Goal: Task Accomplishment & Management: Complete application form

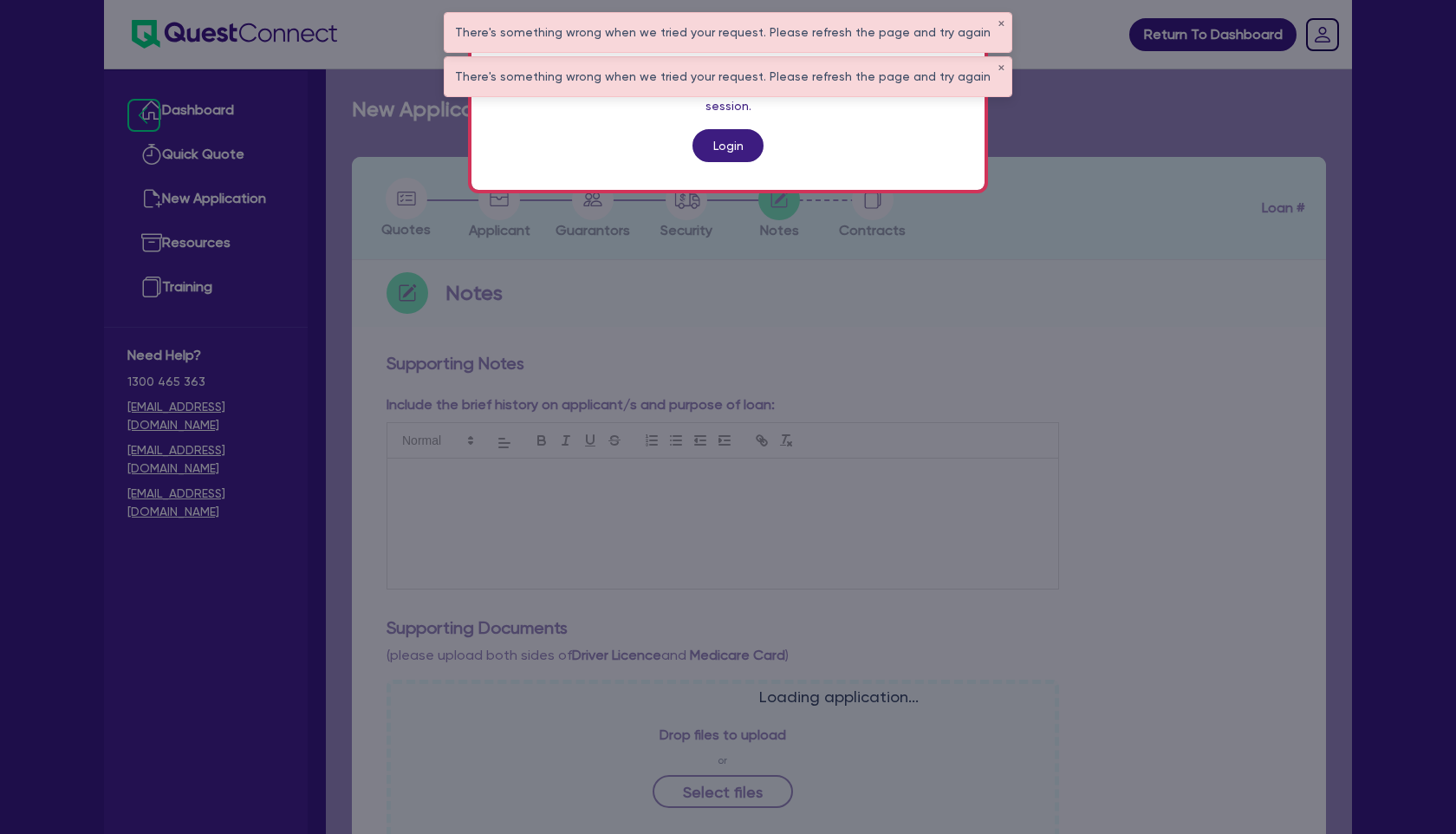
click at [738, 134] on link "Login" at bounding box center [728, 145] width 71 height 33
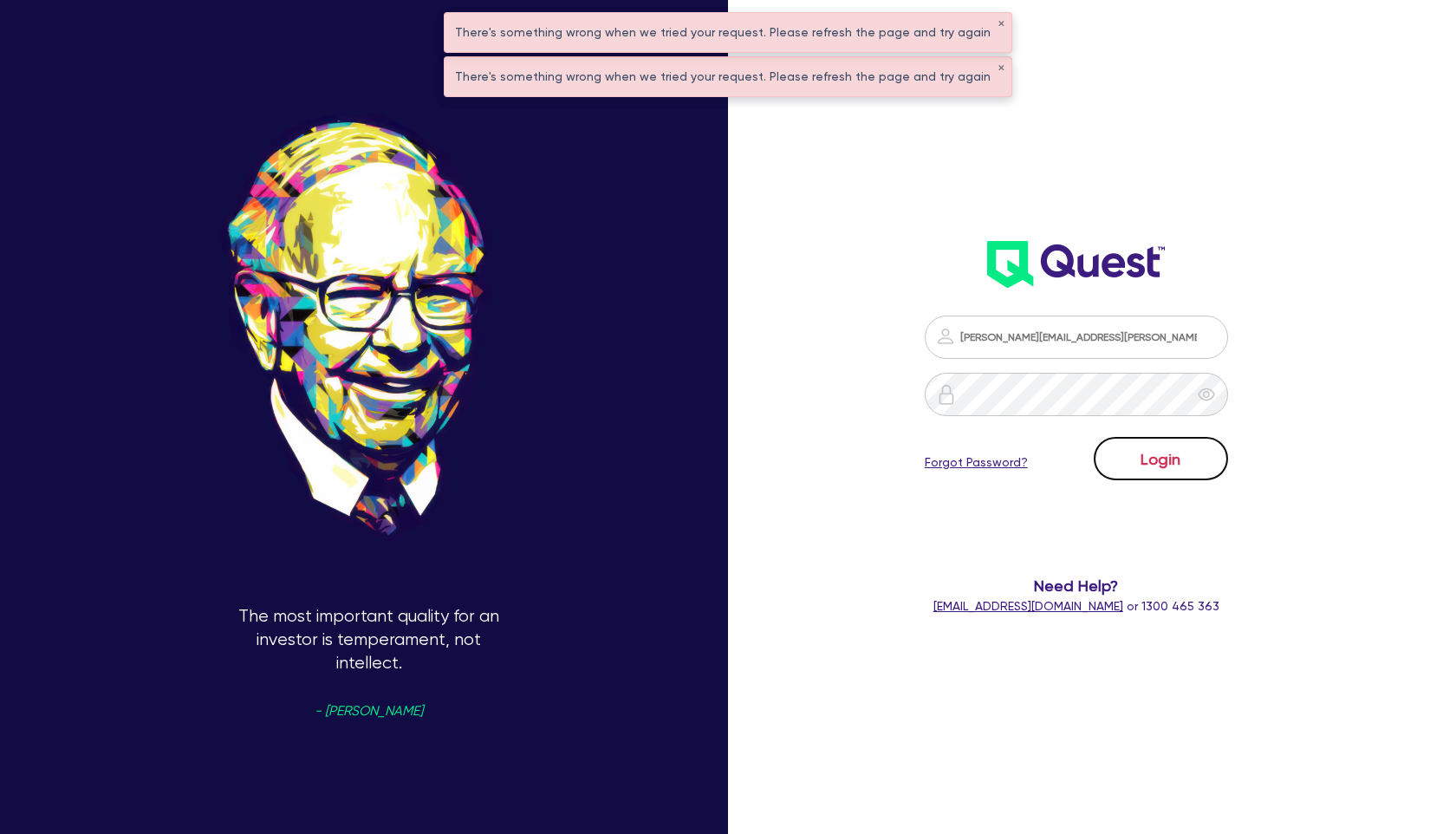
click at [1154, 451] on button "Login" at bounding box center [1161, 458] width 134 height 43
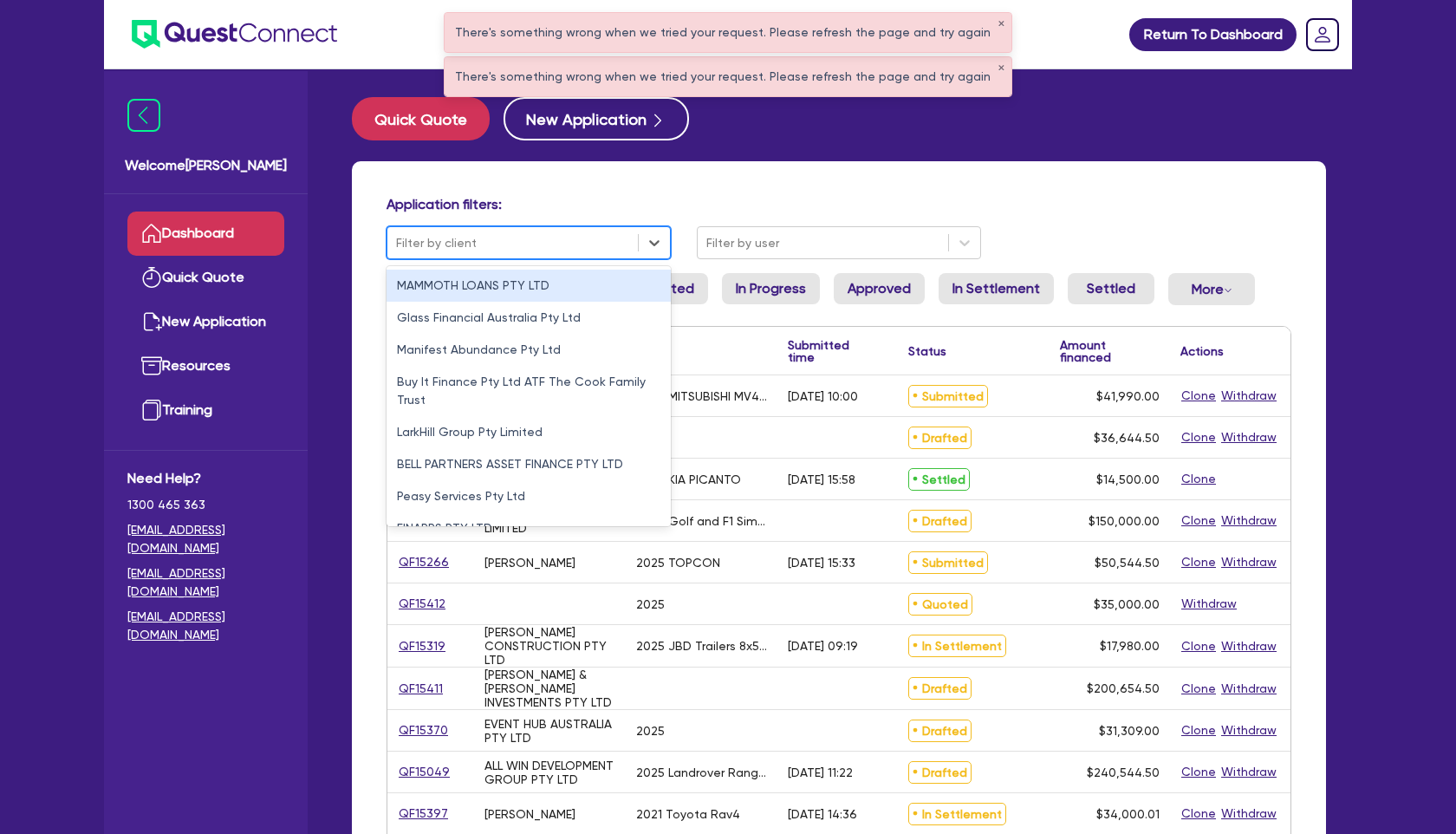
click at [546, 233] on div at bounding box center [513, 243] width 233 height 22
paste input "SPORTSPLUS HQ"
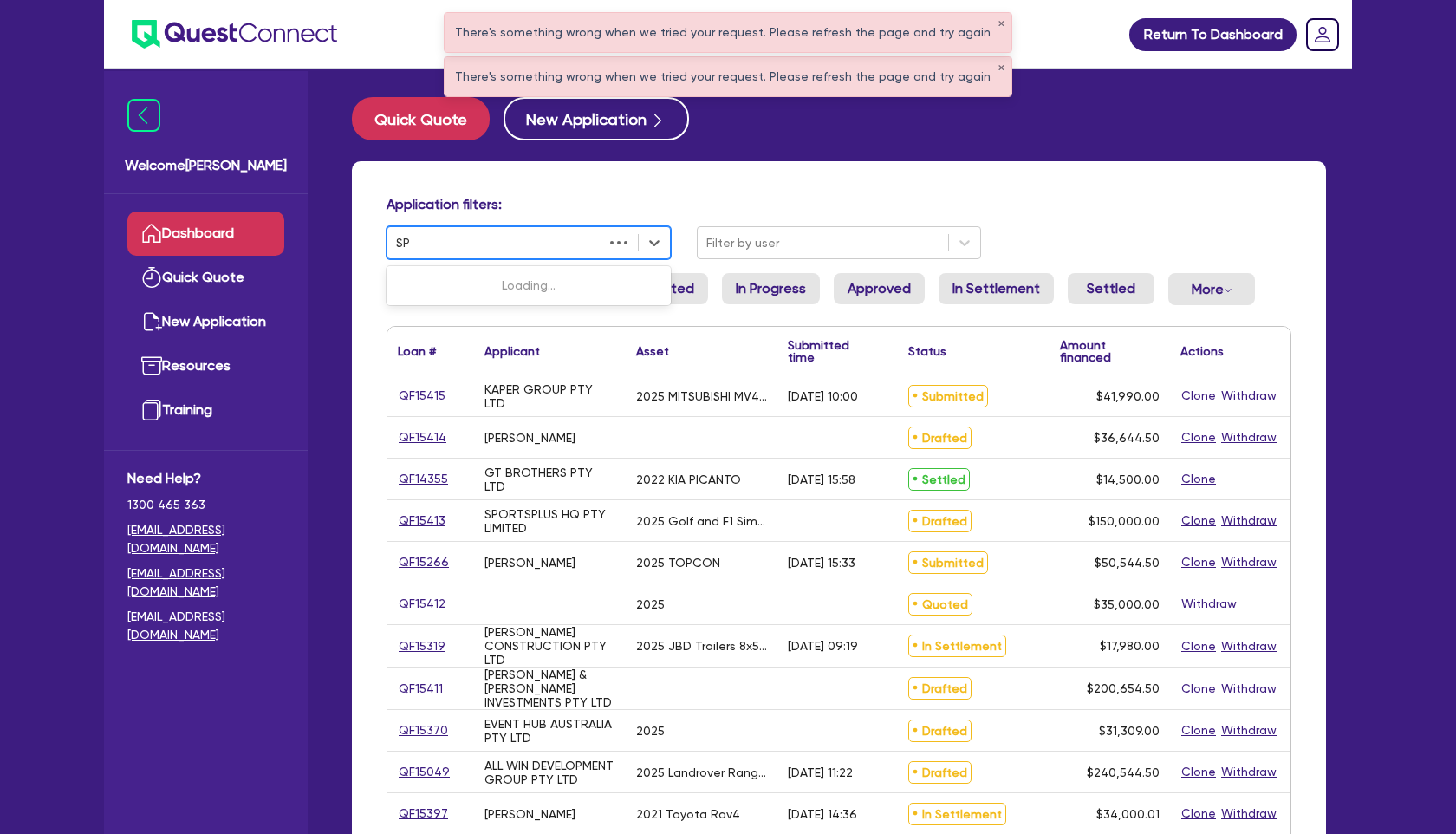
type input "S"
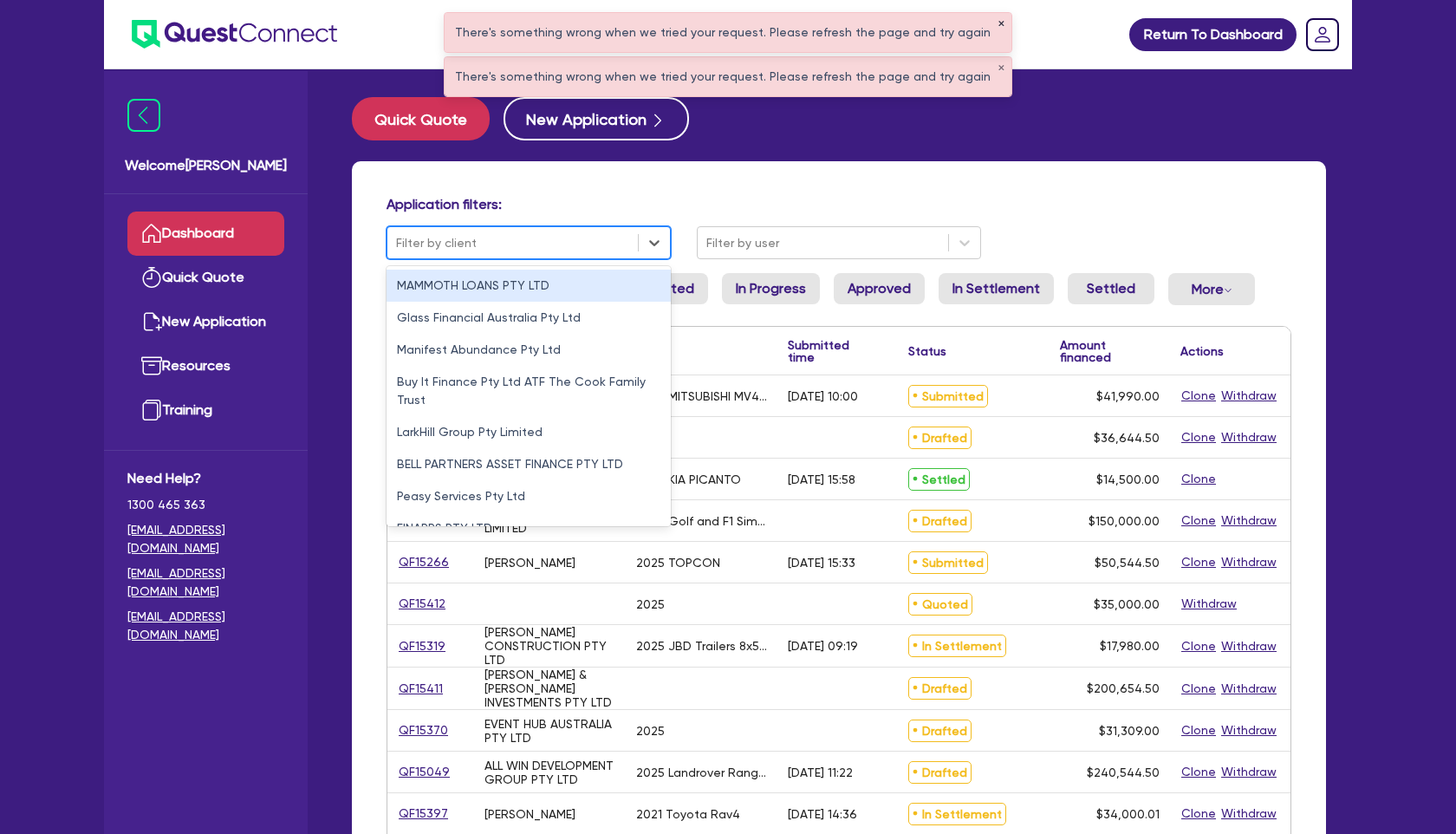
click at [998, 27] on button "✕" at bounding box center [1001, 24] width 7 height 9
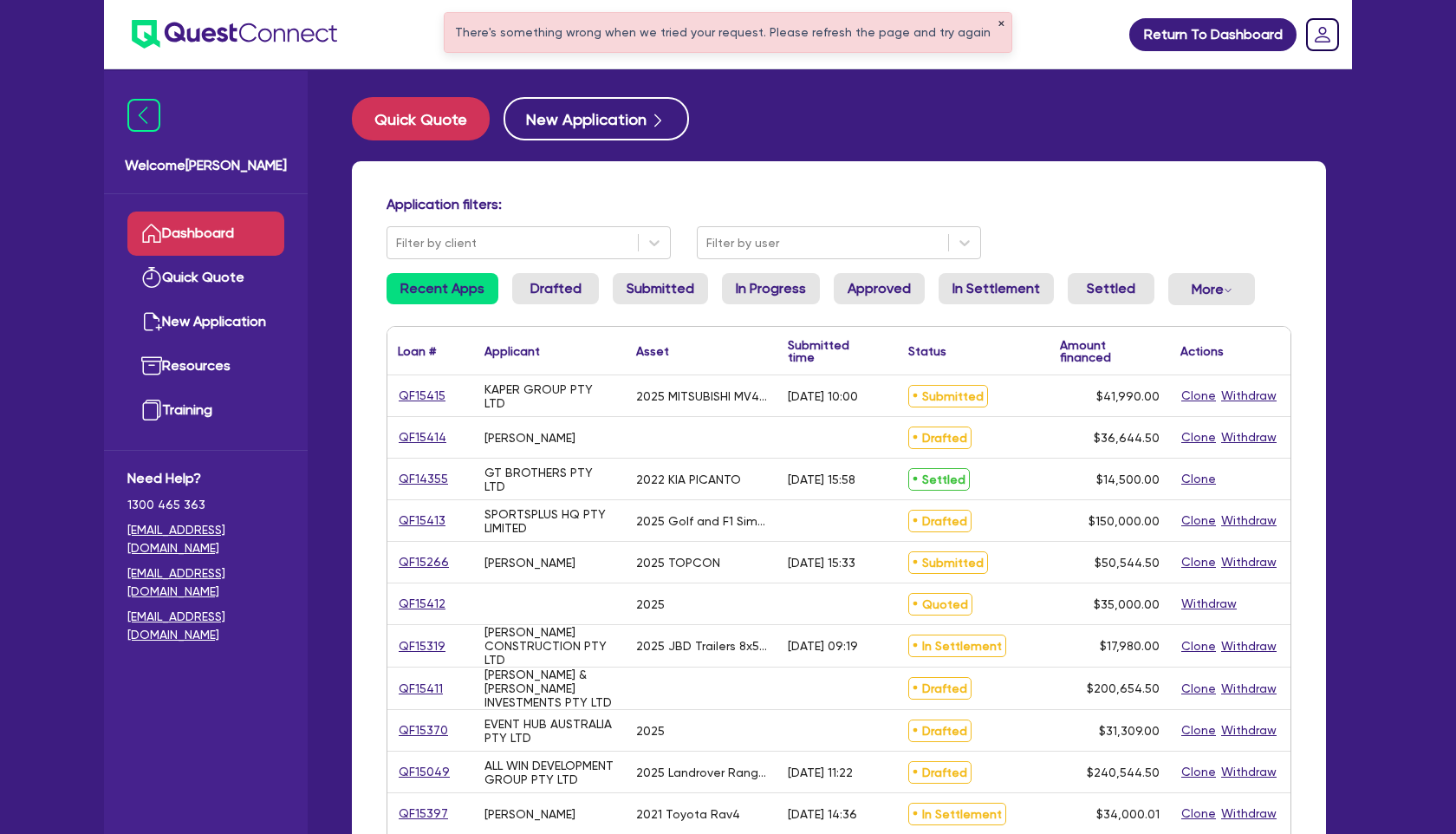
click at [998, 26] on button "✕" at bounding box center [1001, 24] width 7 height 9
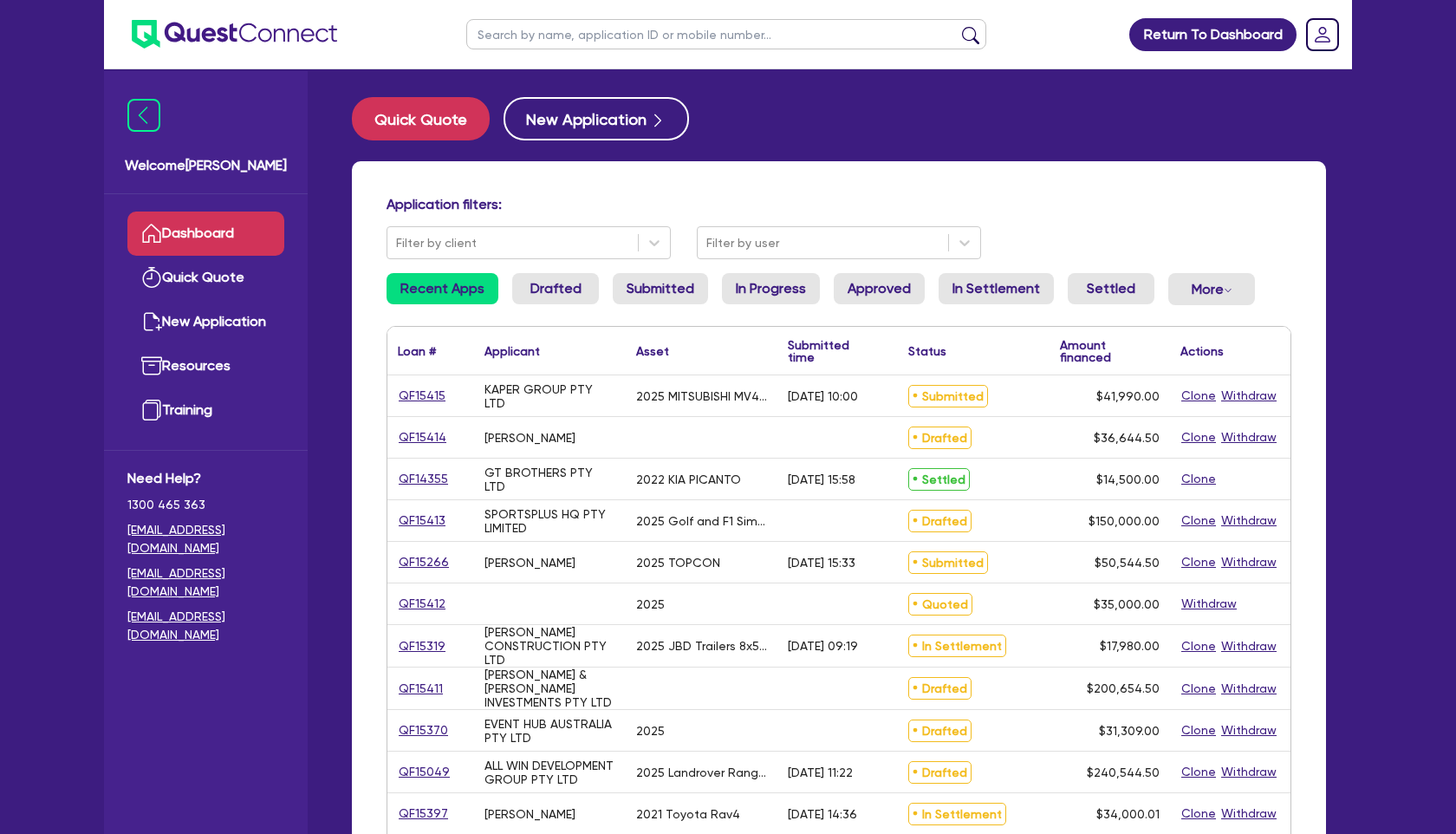
click at [765, 39] on input "text" at bounding box center [726, 34] width 520 height 30
paste input "SPORTSPLUS HQ"
type input "SPORTSPLUS HQ"
click at [957, 26] on button "submit" at bounding box center [970, 38] width 28 height 24
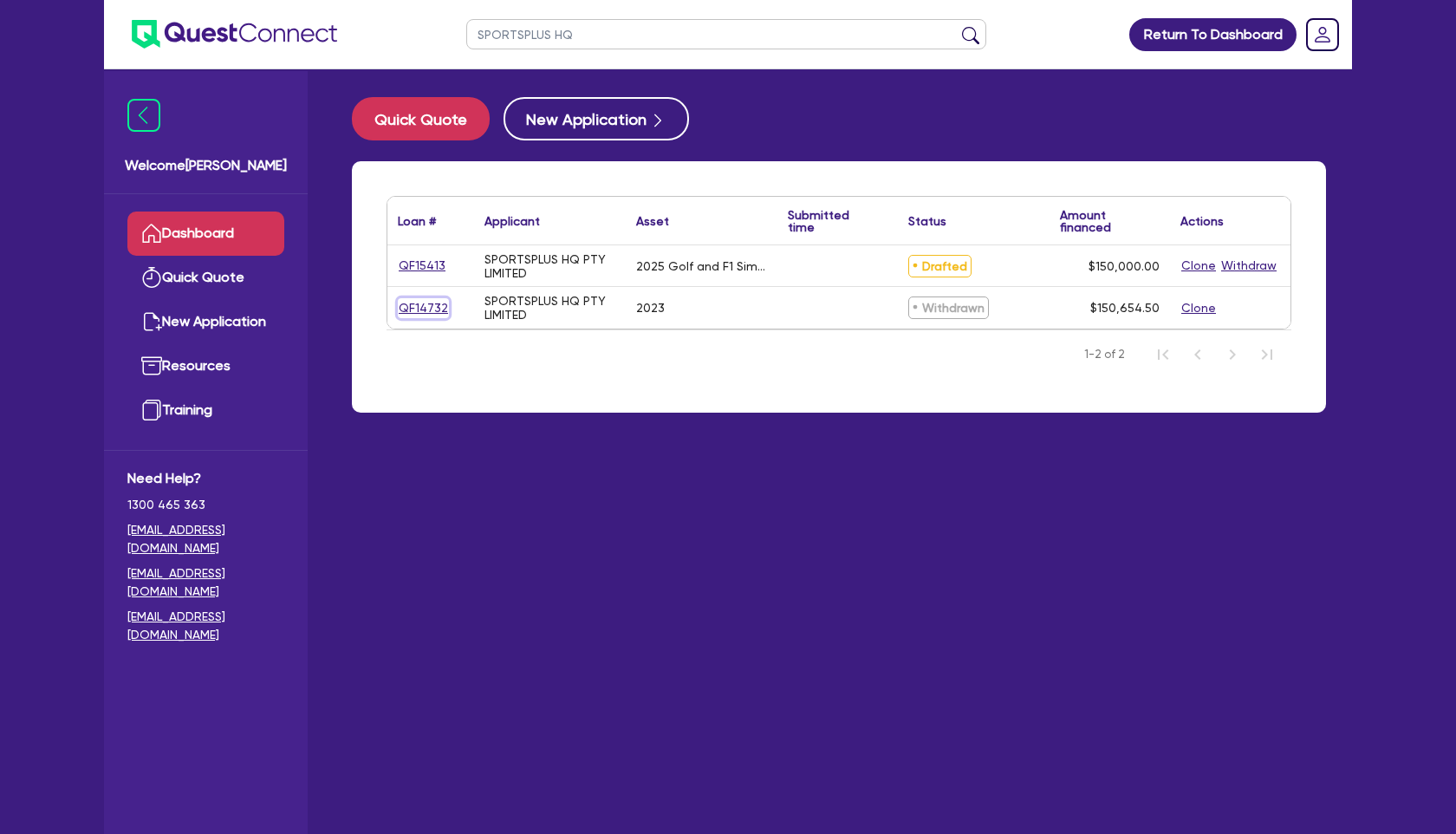
click at [423, 302] on link "QF14732" at bounding box center [423, 308] width 51 height 20
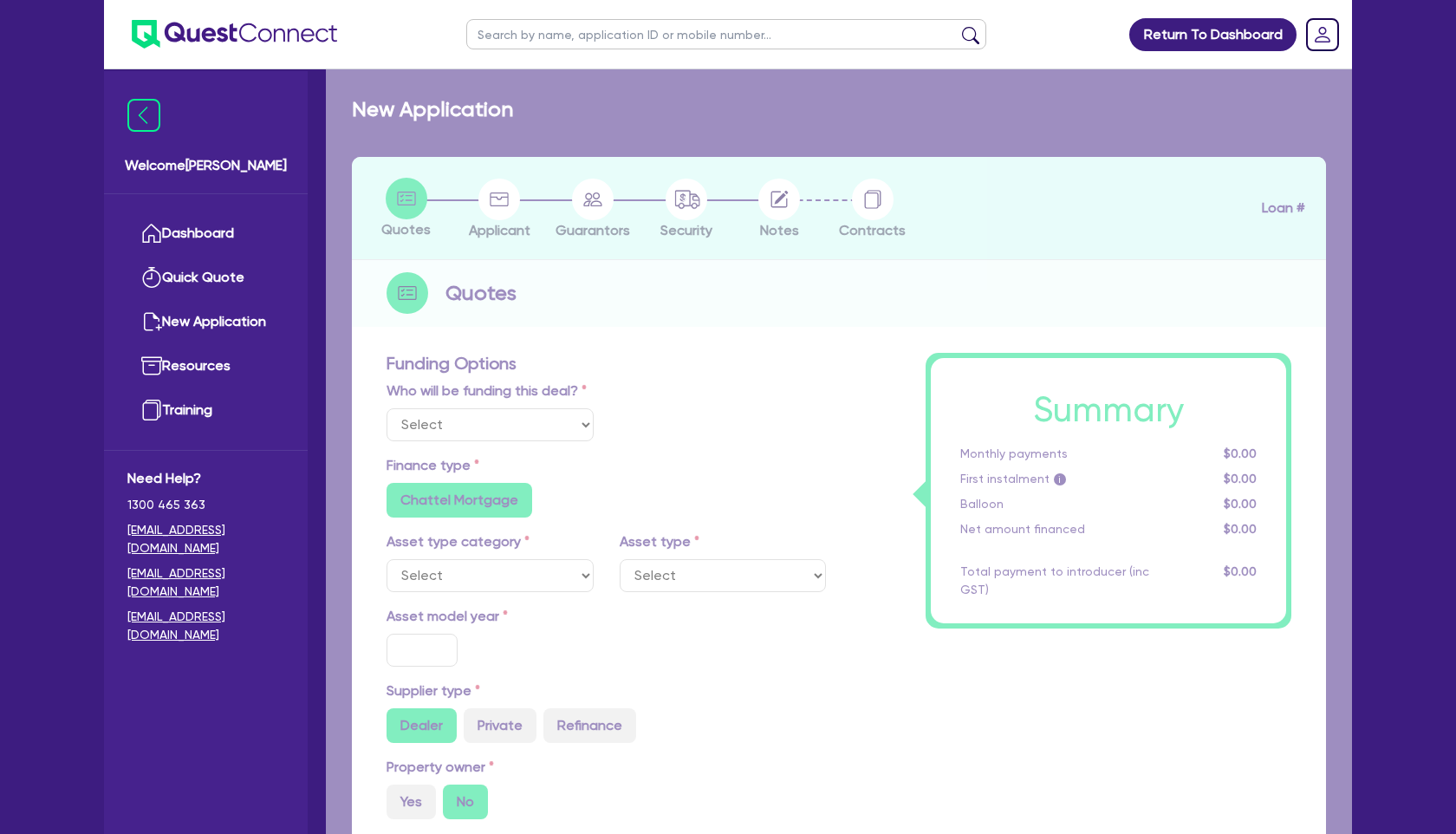
select select "Quest Finance - Own Book"
select select "TERTIARY_ASSETS"
type input "2023"
radio input "false"
radio input "true"
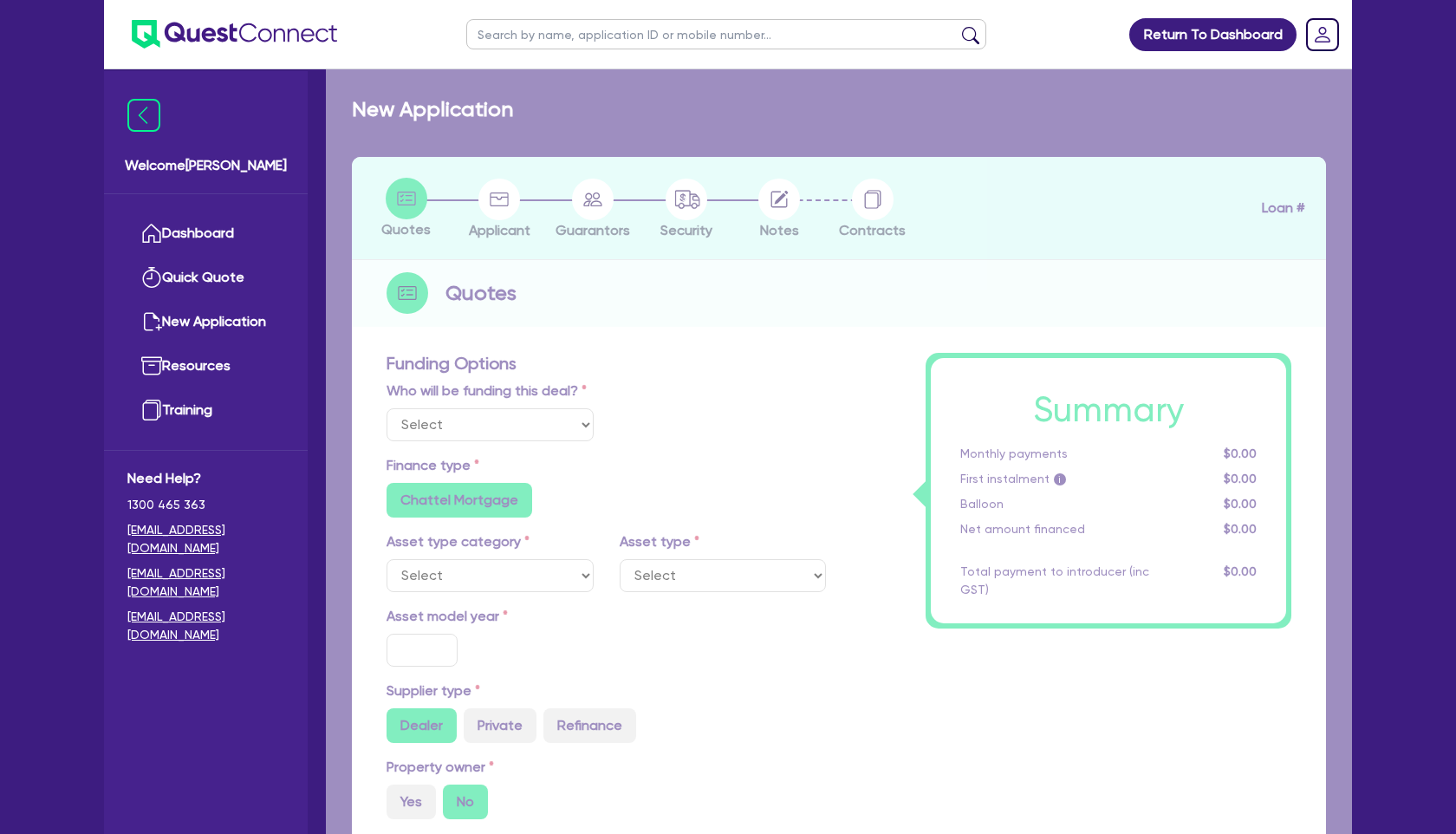
type input "150,000"
type input "5"
type input "7,532.73"
type input "17.95"
type input "1,200"
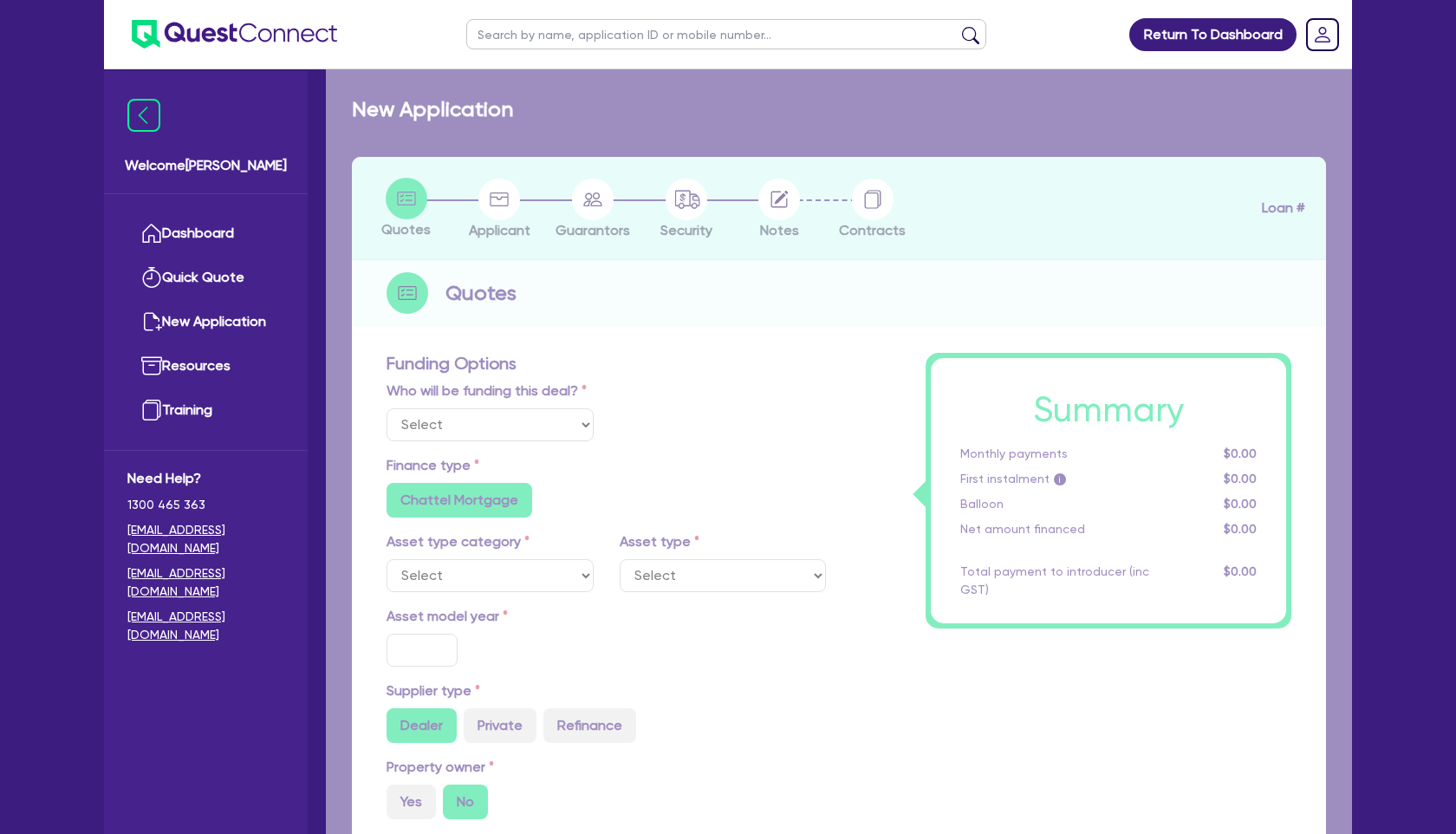
radio input "true"
radio input "false"
select select "OTHER_TERTIARY"
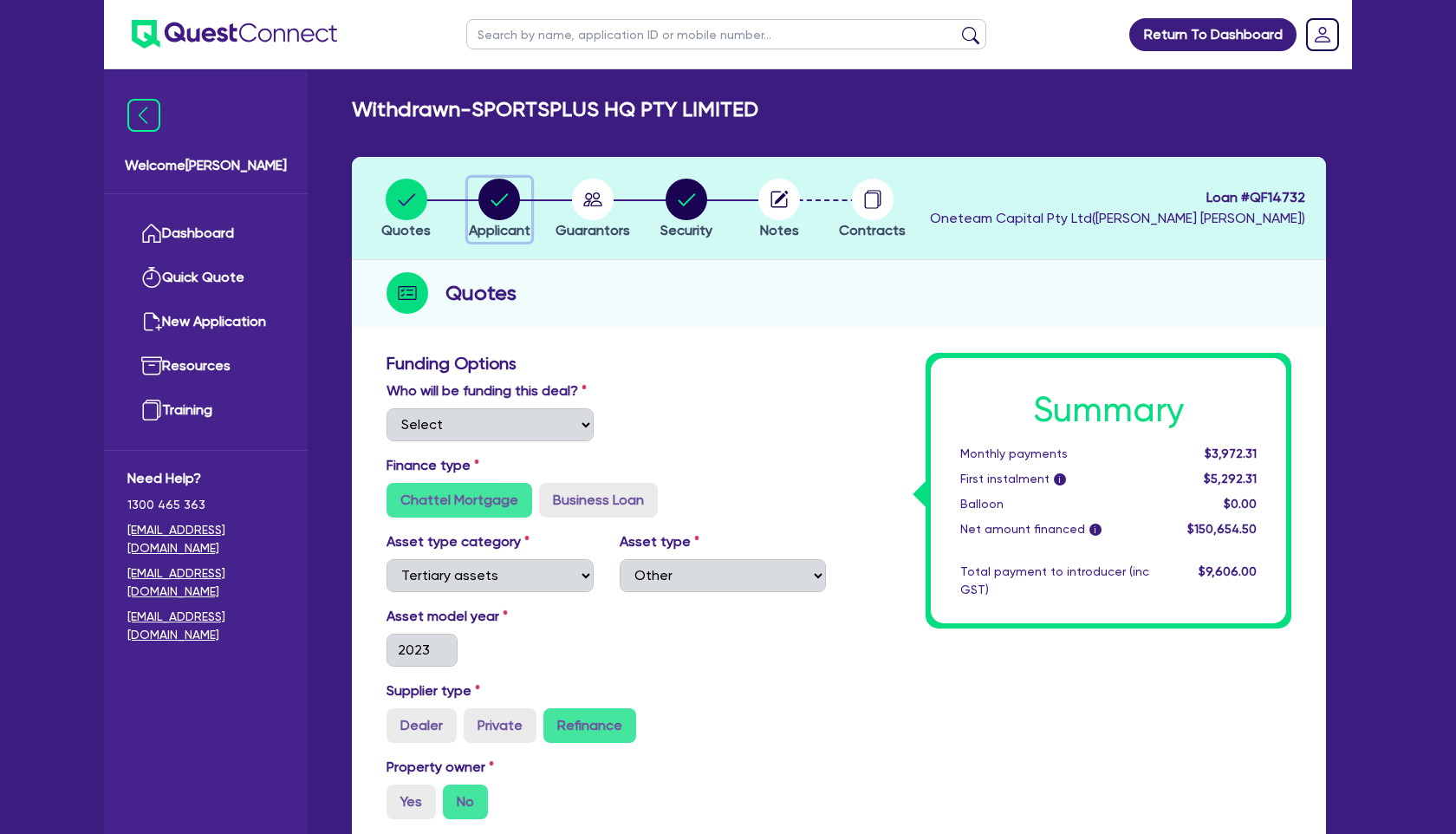
click at [508, 200] on circle "button" at bounding box center [499, 199] width 41 height 41
select select "COMPANY"
select select "ARTS_RECREATION"
select select "VENUE_OPERATORS"
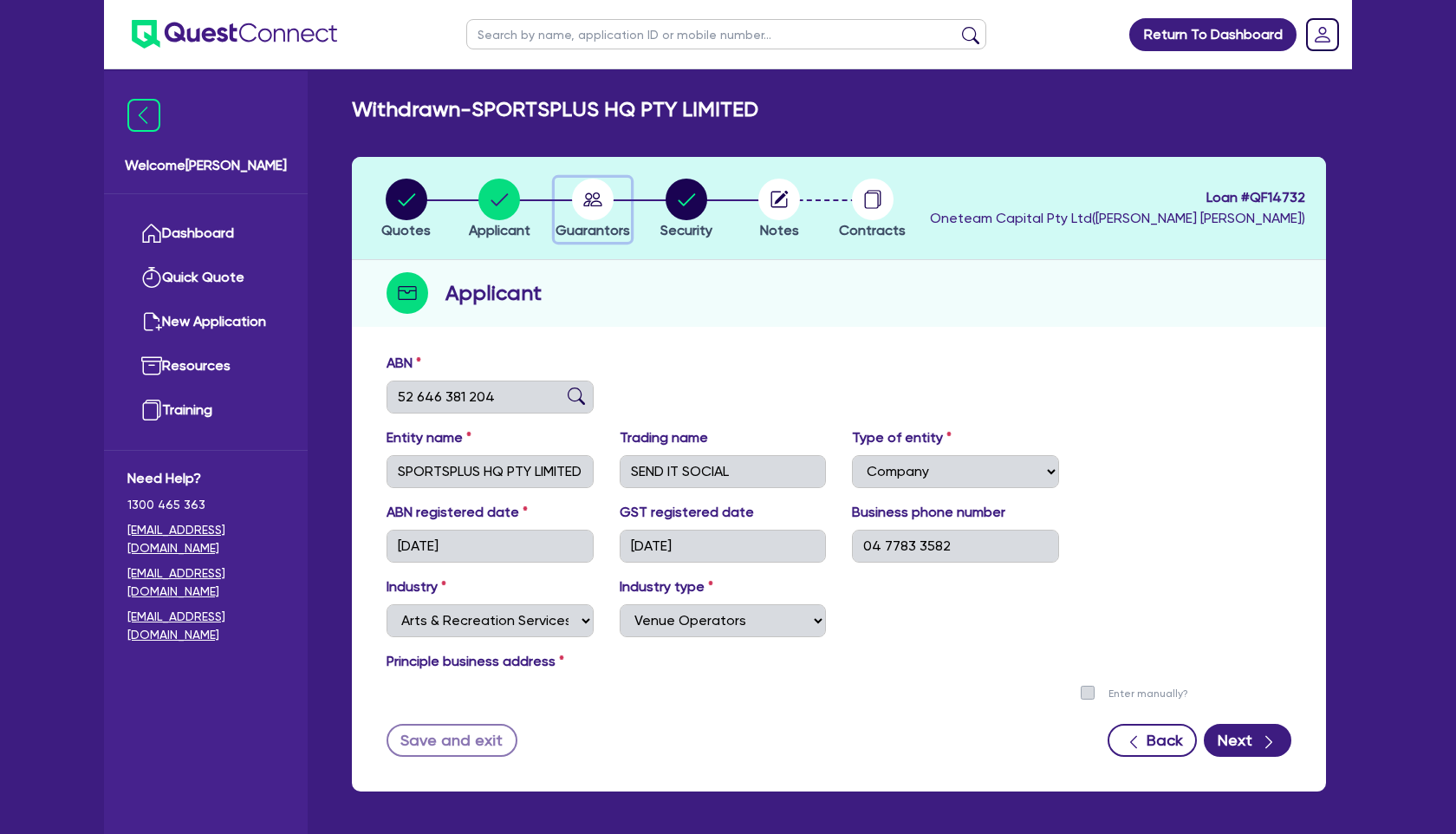
click at [600, 196] on circle "button" at bounding box center [593, 199] width 41 height 41
select select "MR"
select select "[GEOGRAPHIC_DATA]"
select select "MARRIED"
select select "INVESTMENT_PROPERTY"
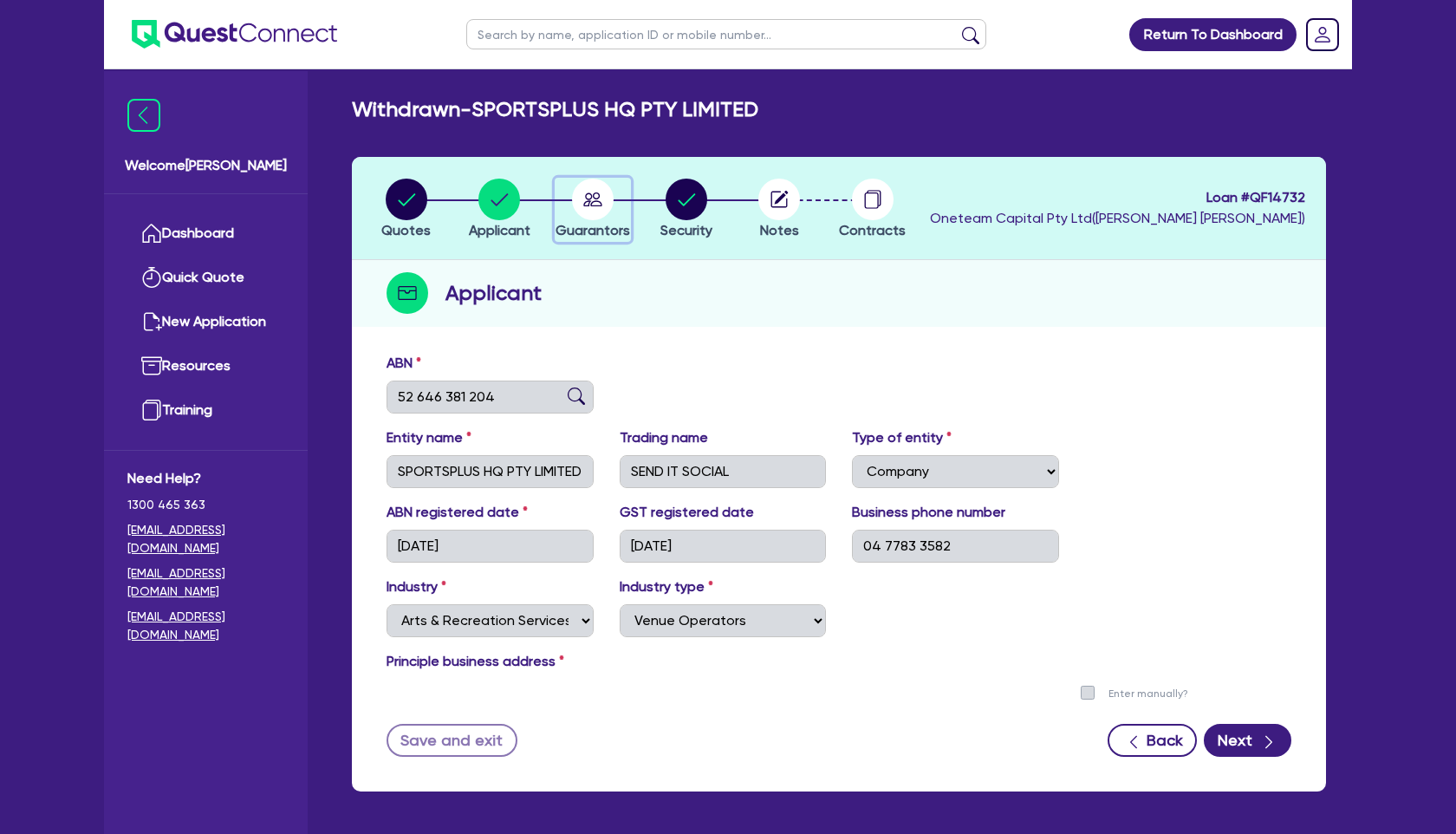
select select "CASH"
select select "INVESTMENT_PROPERTY_LOAN"
select select "MR"
select select "MARRIED"
select select "PROPERTY"
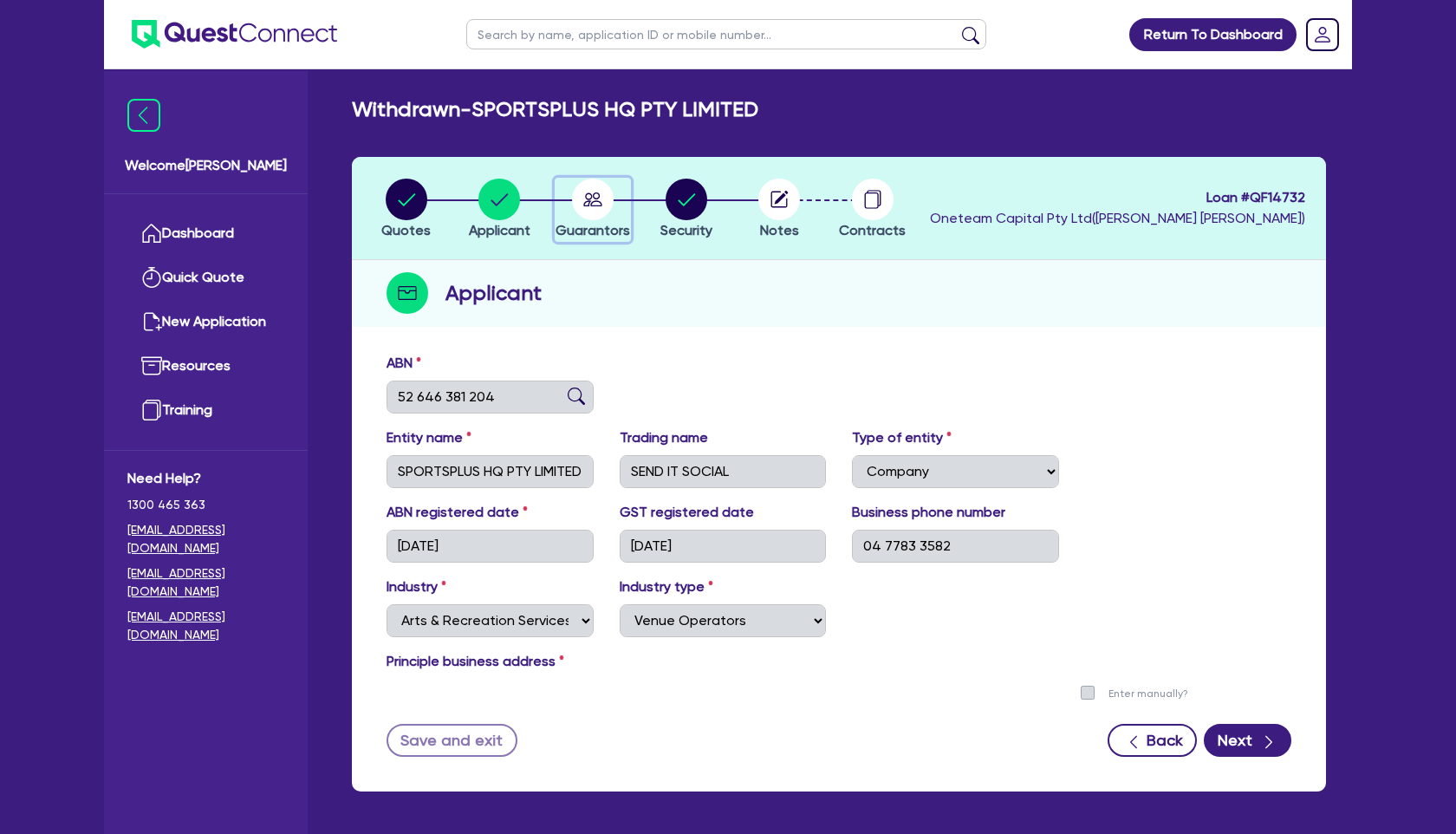
select select "MORTGAGE"
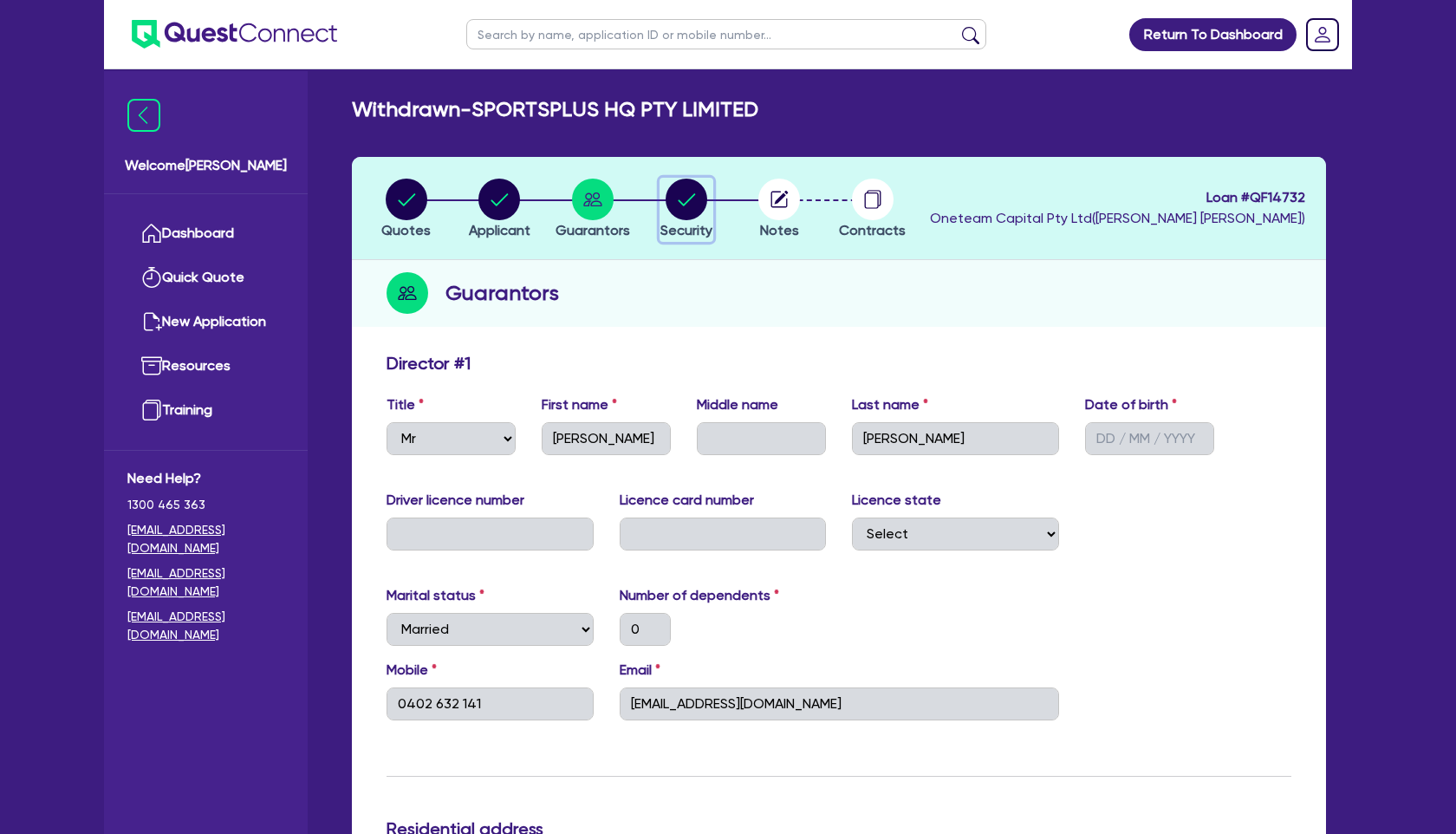
click at [689, 182] on circle "button" at bounding box center [687, 199] width 41 height 41
select select "TERTIARY_ASSETS"
select select "OTHER_TERTIARY"
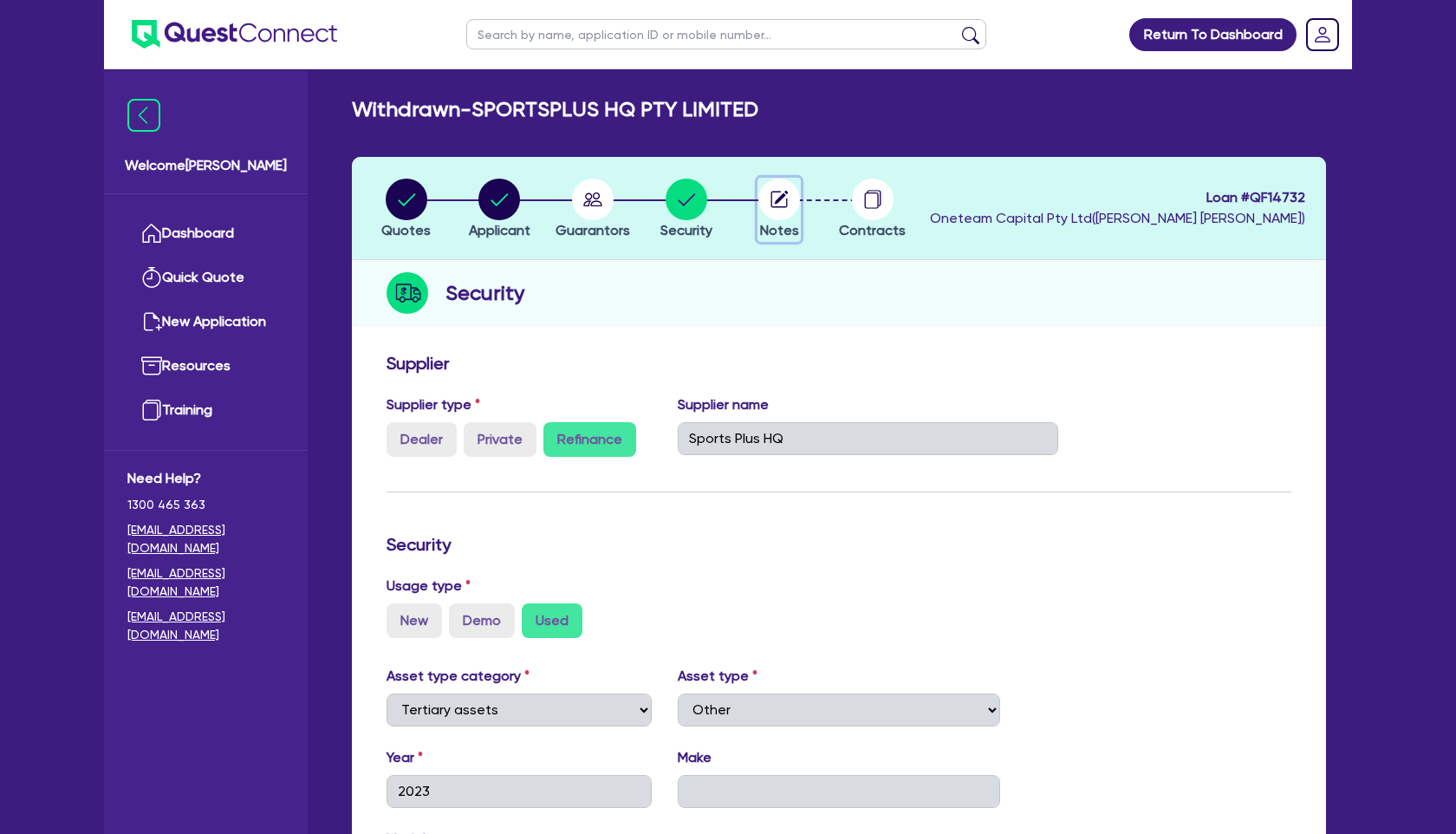
click at [782, 189] on circle "button" at bounding box center [779, 199] width 41 height 41
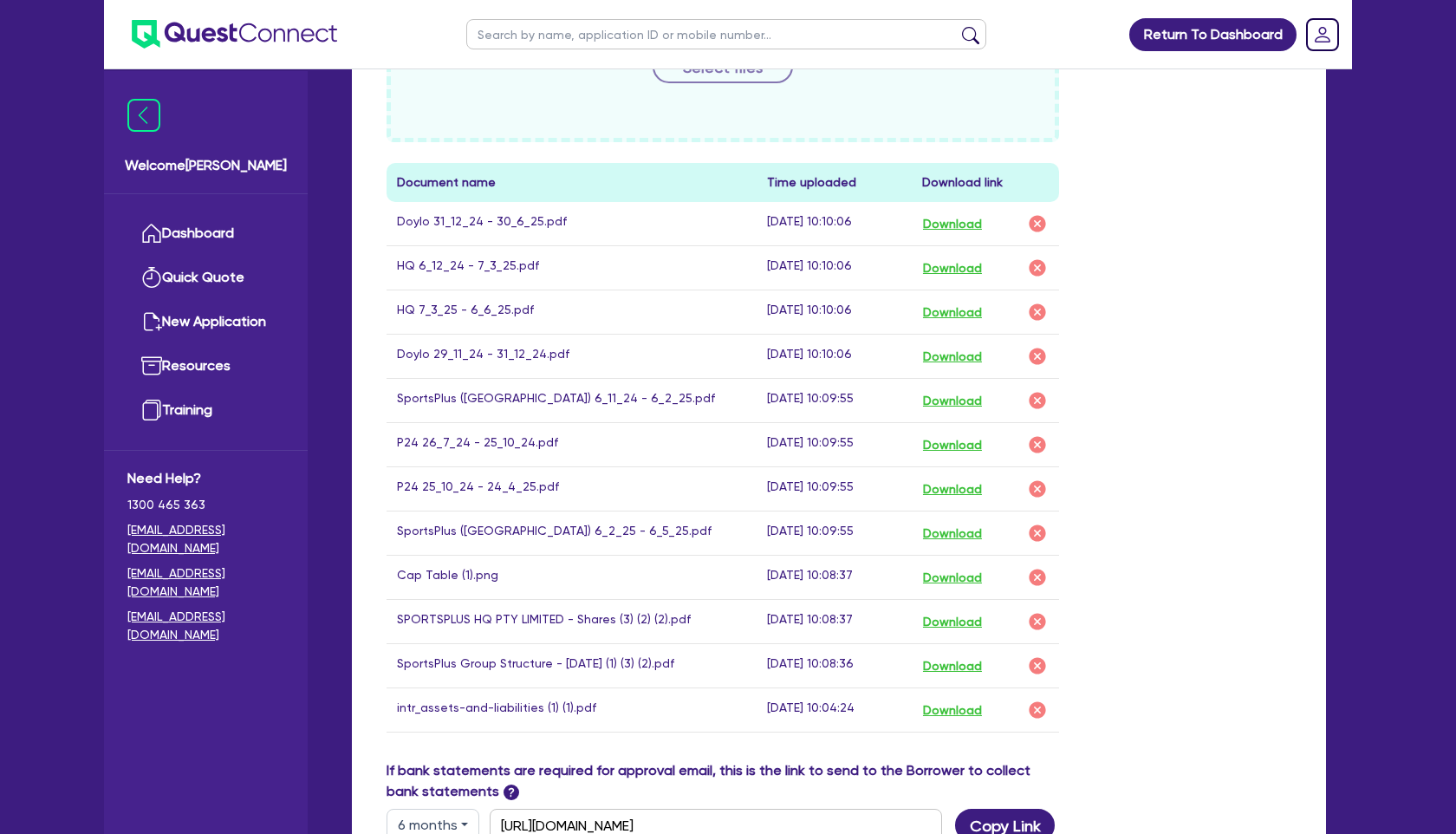
scroll to position [809, 0]
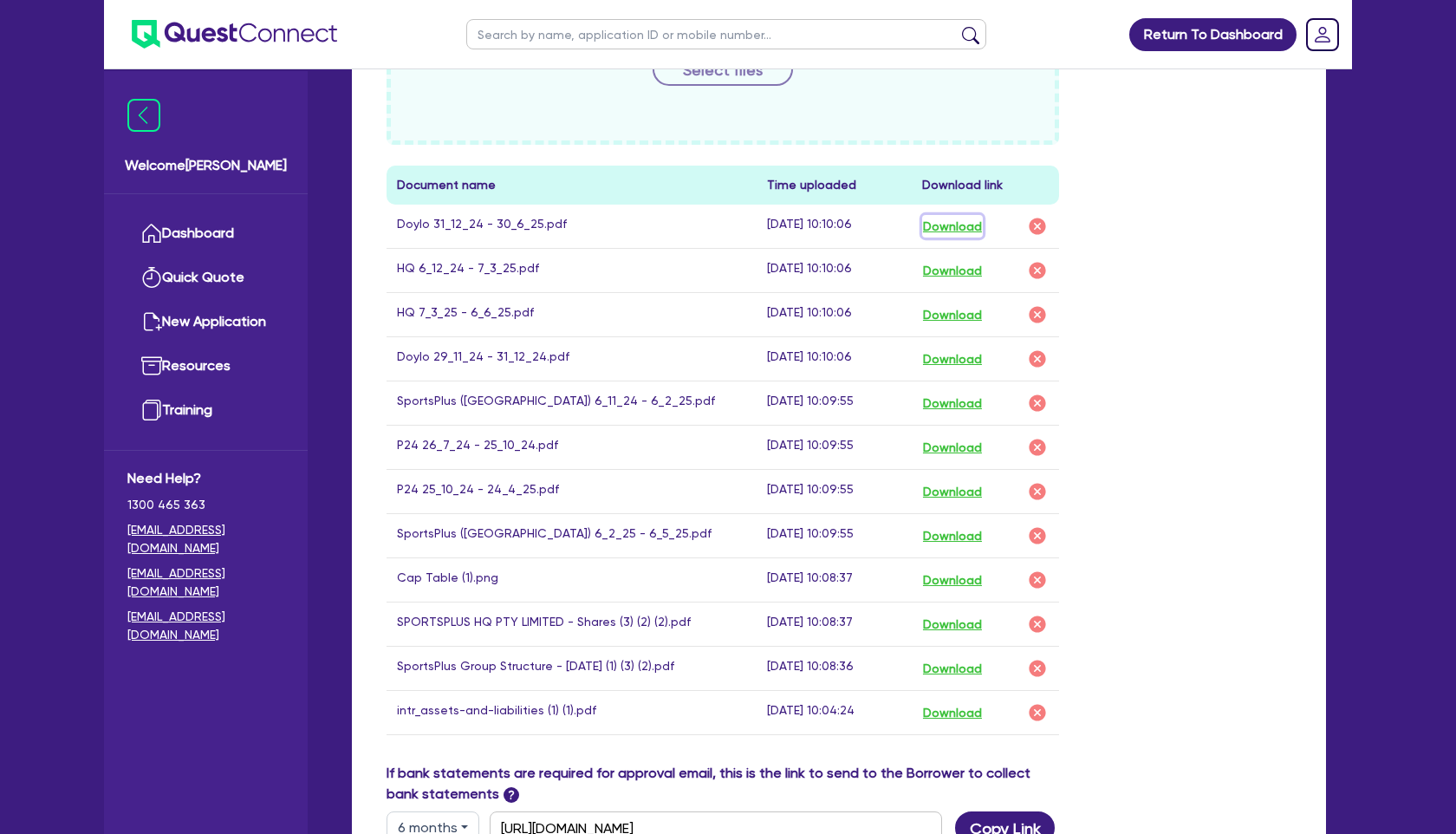
click at [969, 226] on button "Download" at bounding box center [953, 226] width 61 height 22
click at [971, 578] on button "Download" at bounding box center [953, 579] width 61 height 22
click at [955, 620] on button "Download" at bounding box center [953, 624] width 61 height 22
click at [975, 669] on button "Download" at bounding box center [953, 668] width 61 height 22
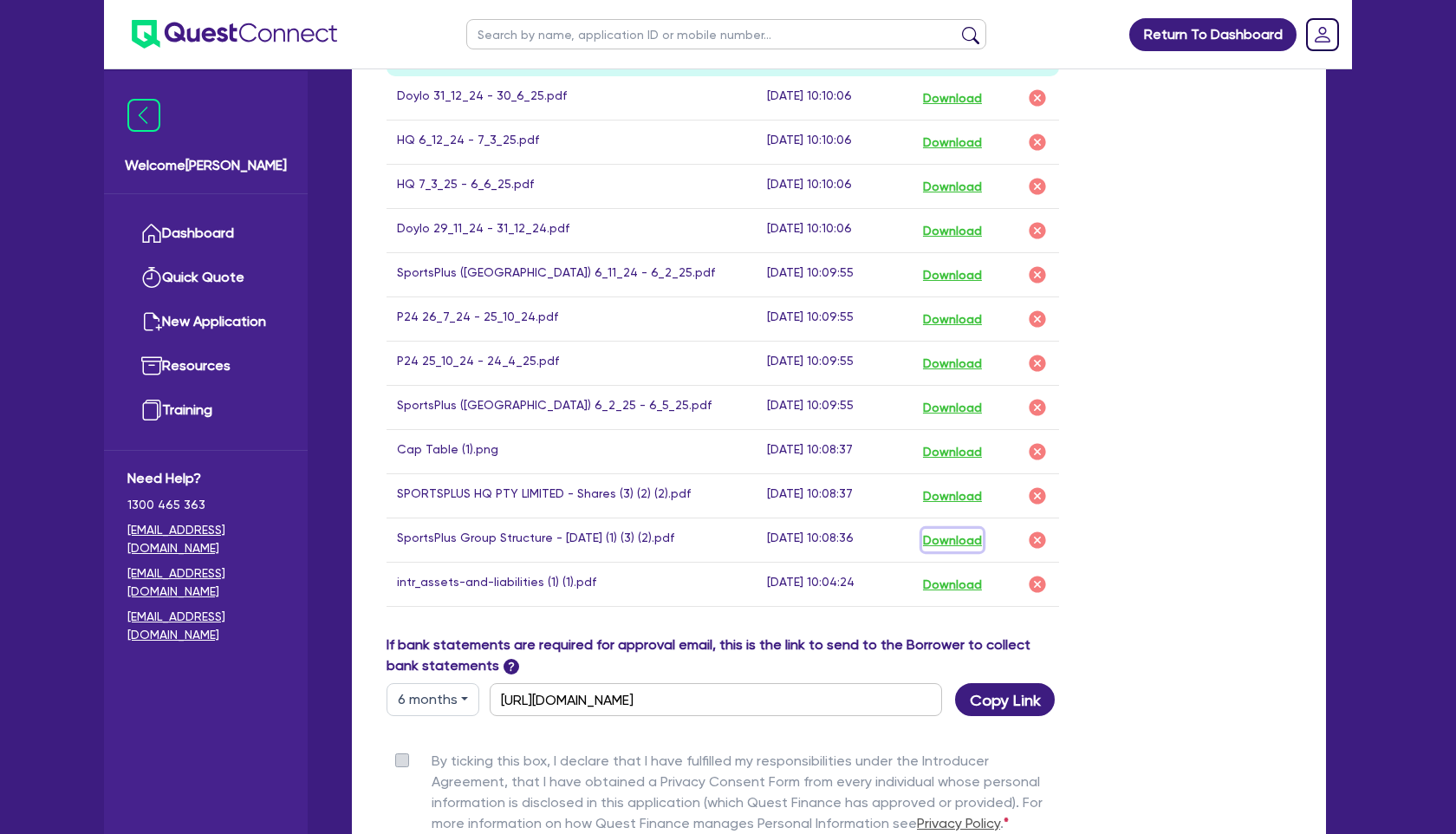
scroll to position [944, 0]
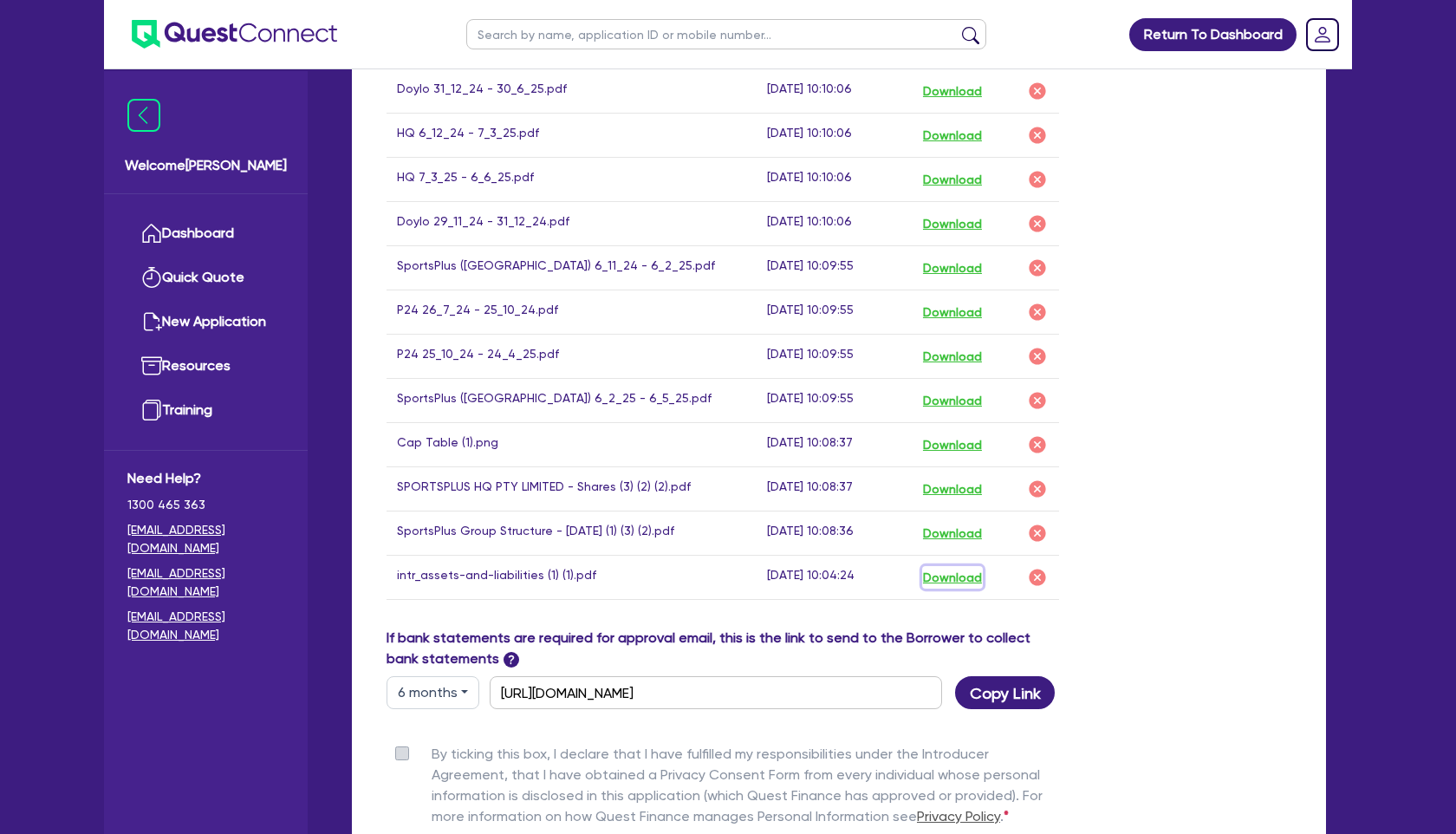
click at [971, 577] on button "Download" at bounding box center [953, 577] width 61 height 22
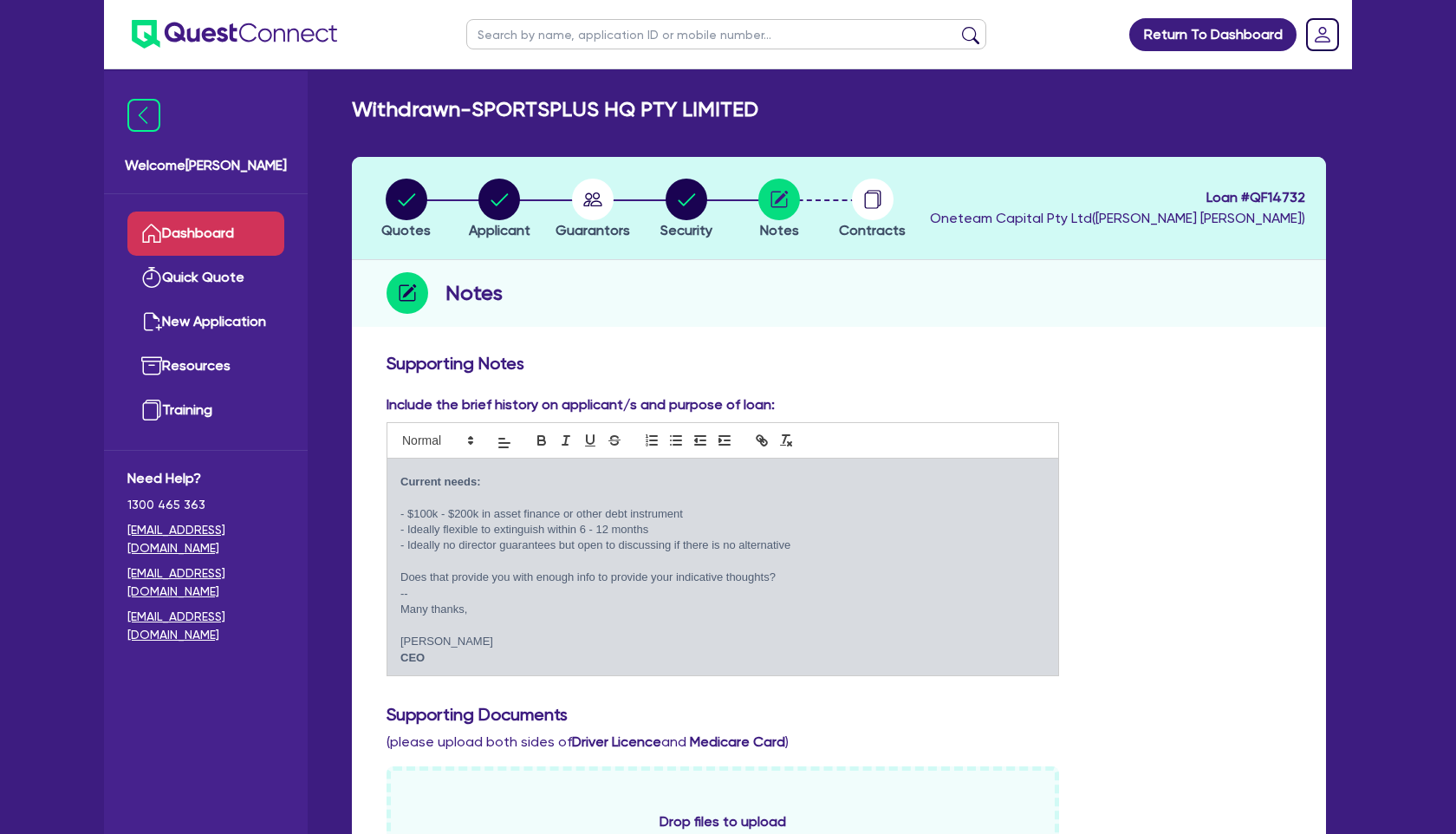
click at [222, 226] on link "Dashboard" at bounding box center [205, 233] width 157 height 44
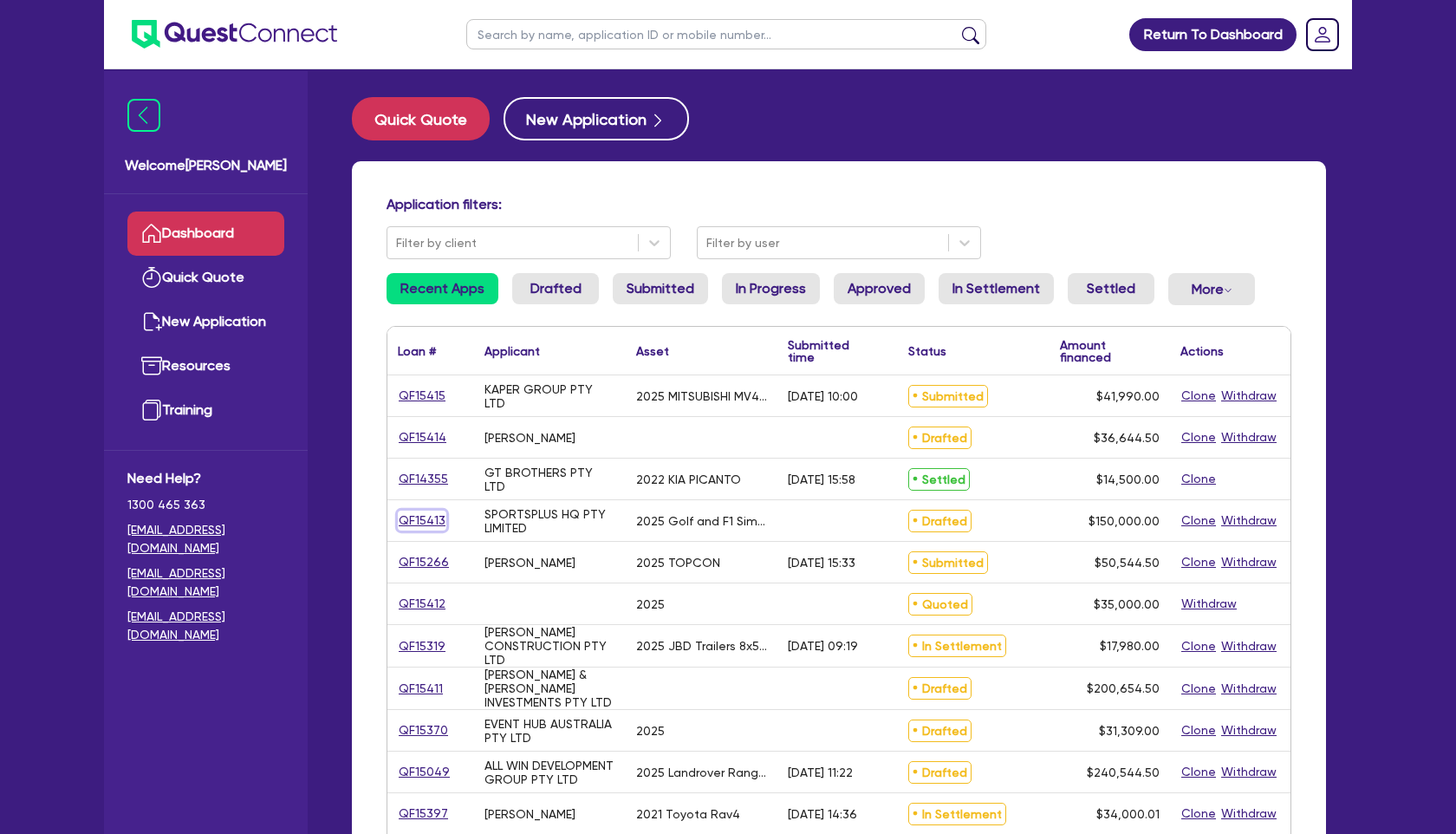
click at [412, 520] on link "QF15413" at bounding box center [422, 520] width 48 height 20
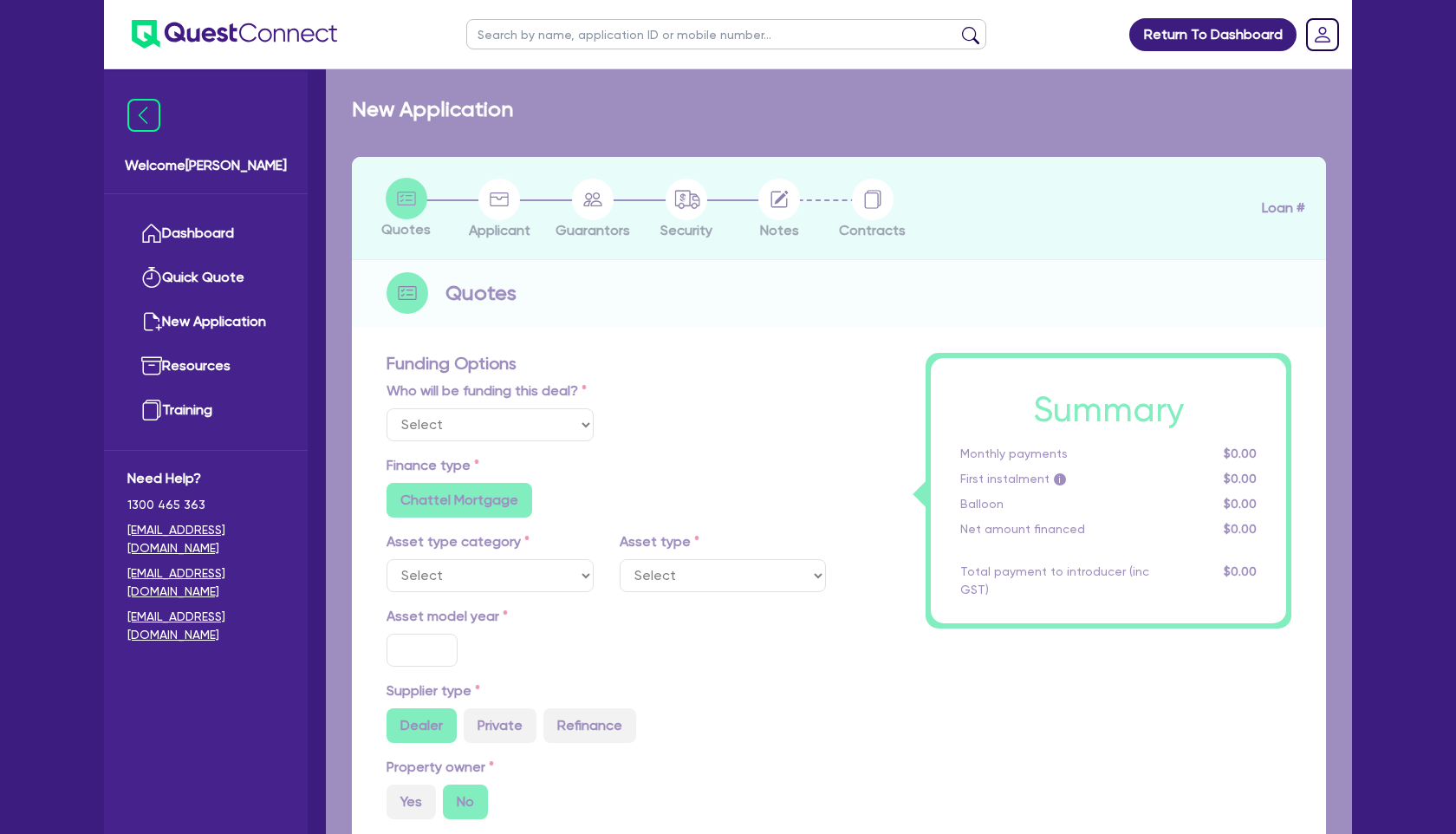
select select "Other"
select select "CARS_AND_LIGHT_TRUCKS"
type input "2025"
type input "150,000"
type input "5"
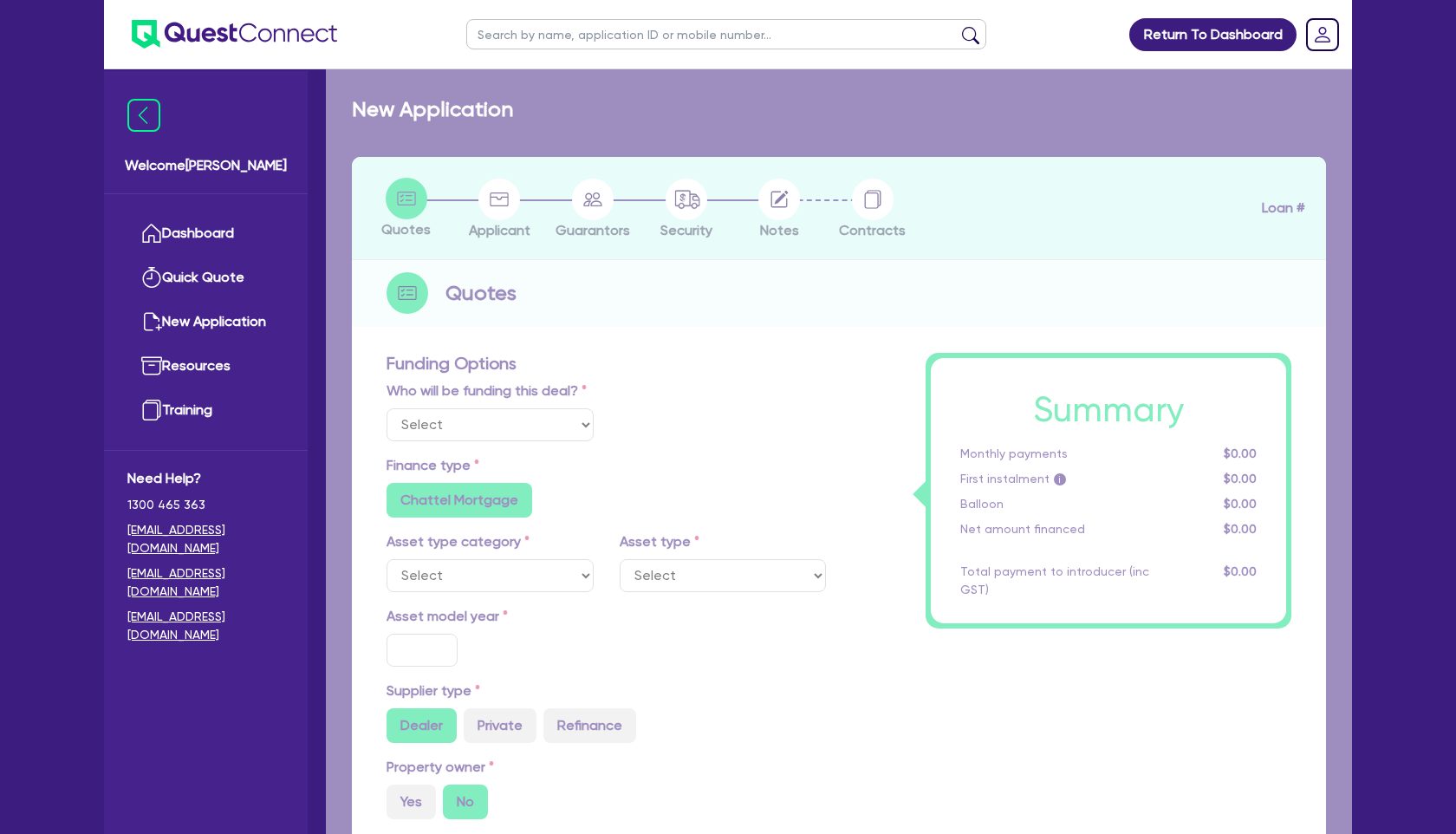
type input "7,500"
type input "17.95"
radio input "false"
select select "PASSENGER_VEHICLES"
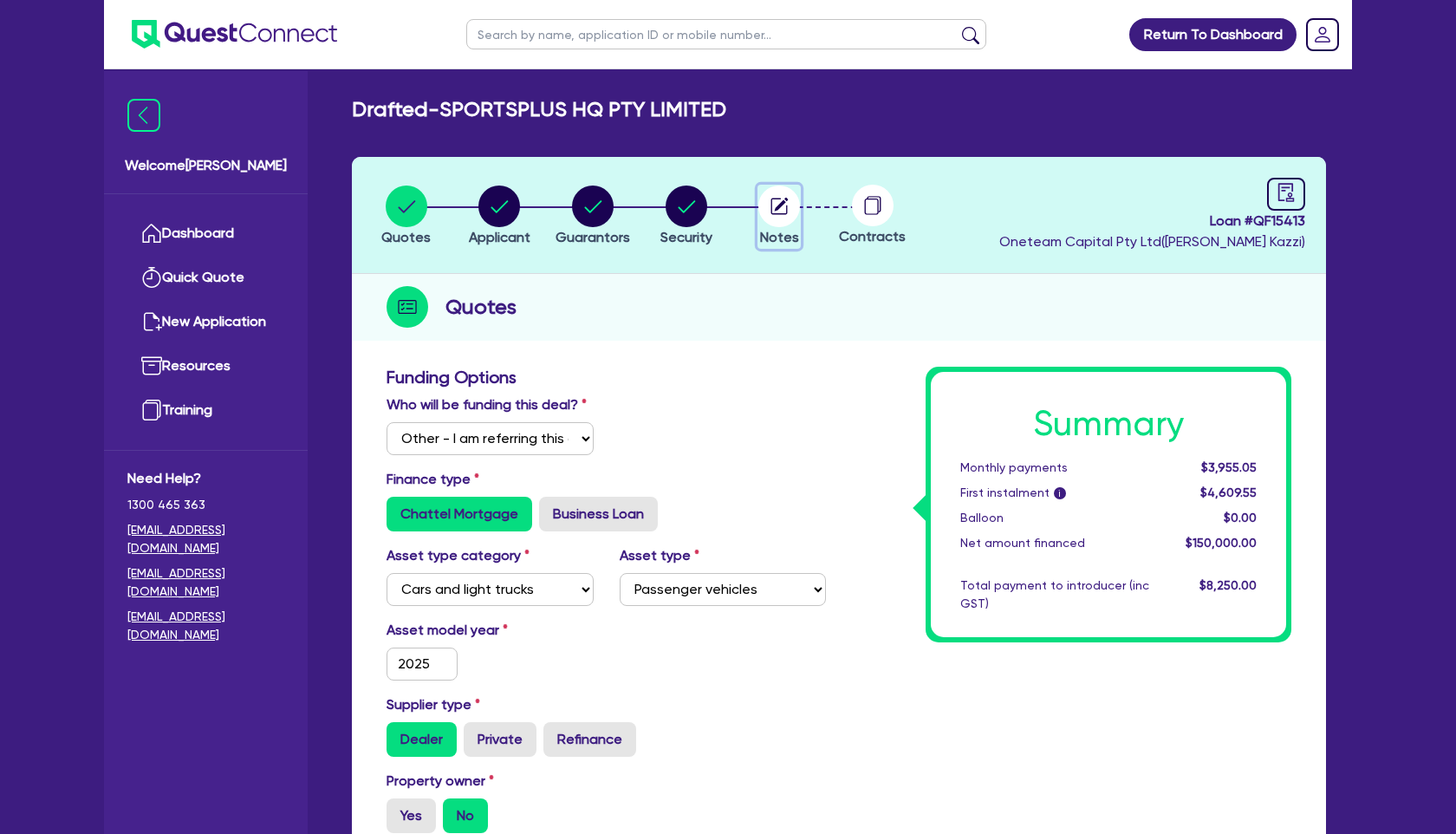
click at [788, 204] on circle "button" at bounding box center [779, 206] width 41 height 41
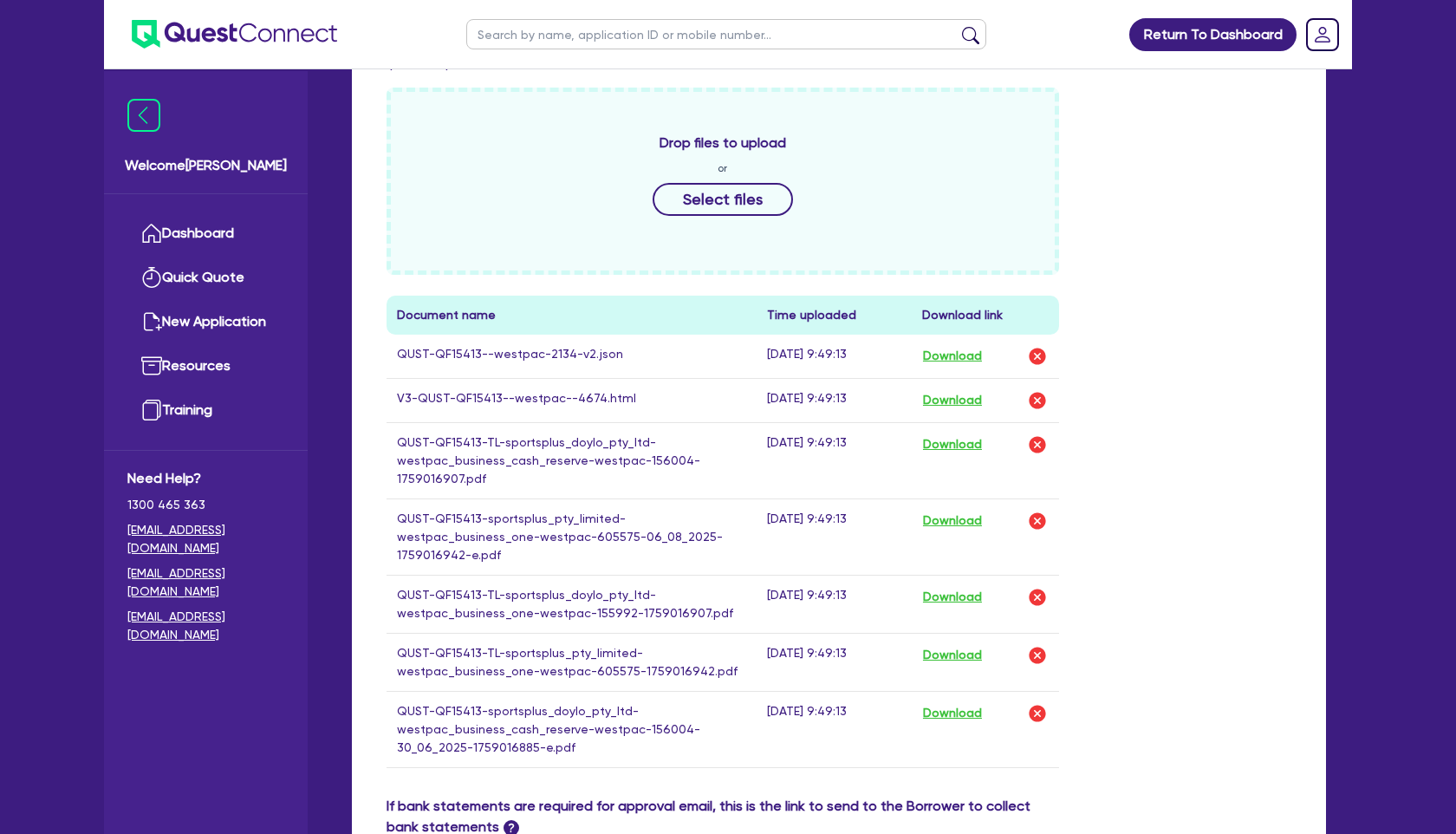
scroll to position [582, 0]
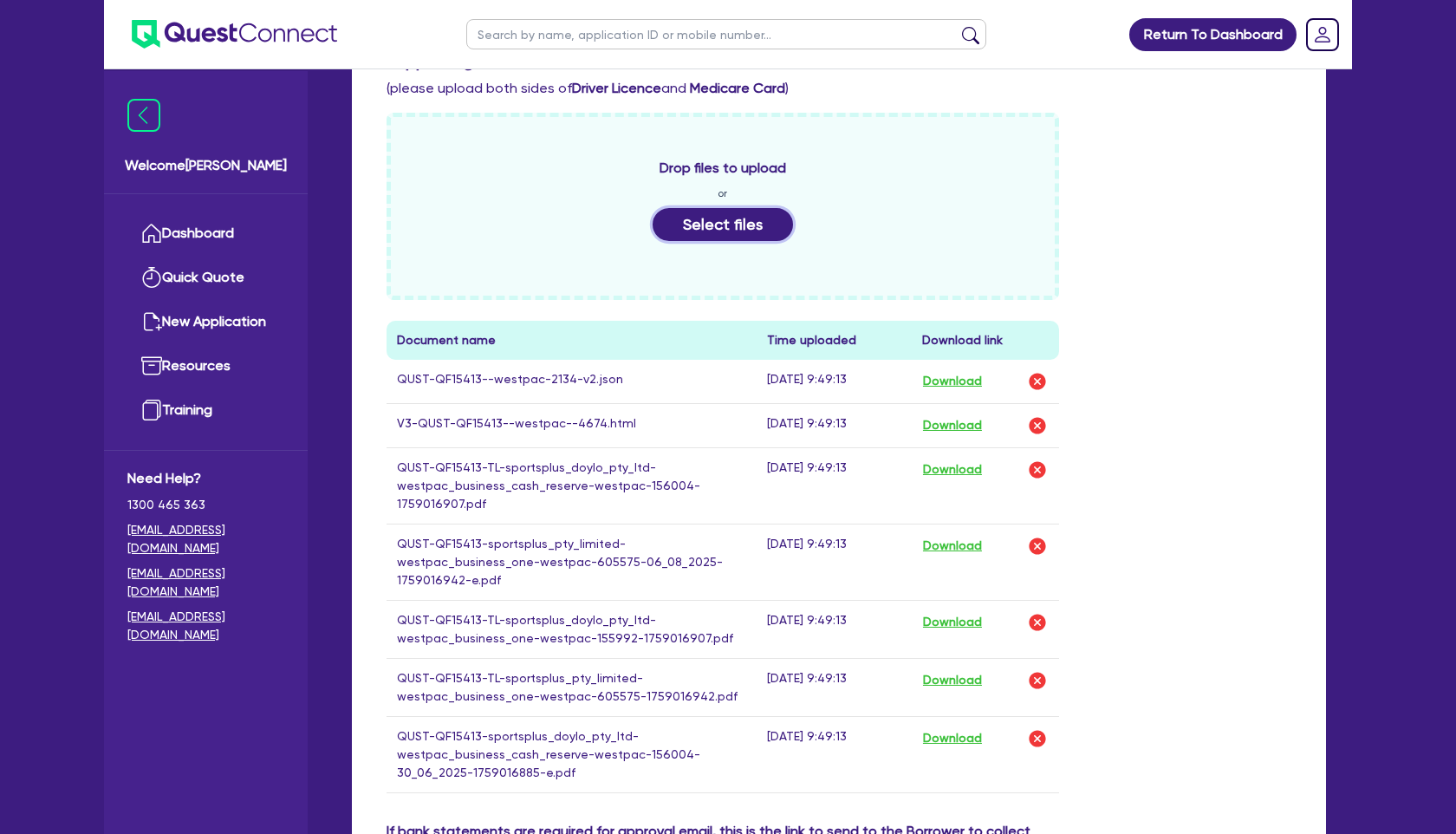
click at [743, 222] on button "Select files" at bounding box center [723, 224] width 141 height 33
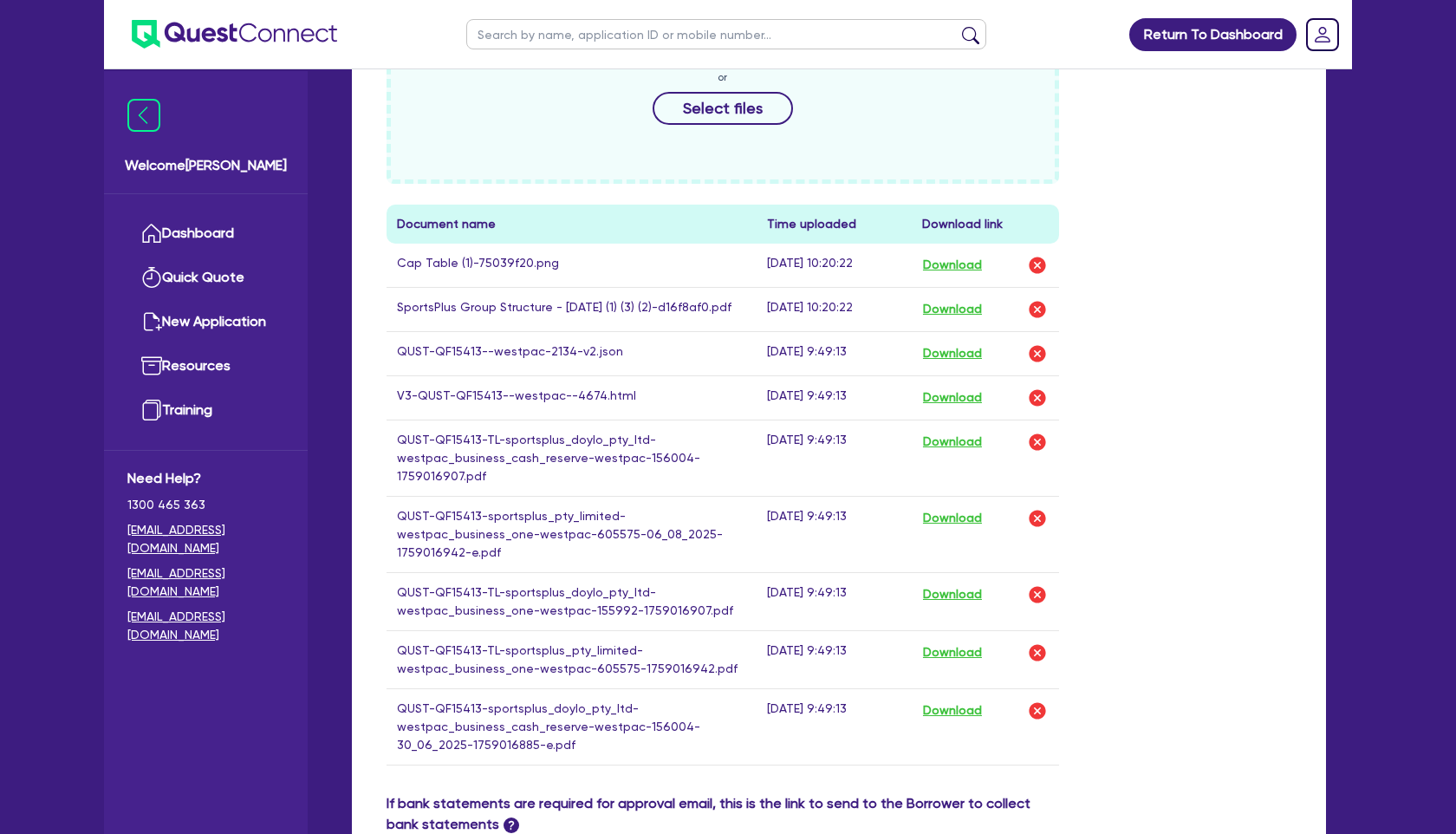
scroll to position [707, 0]
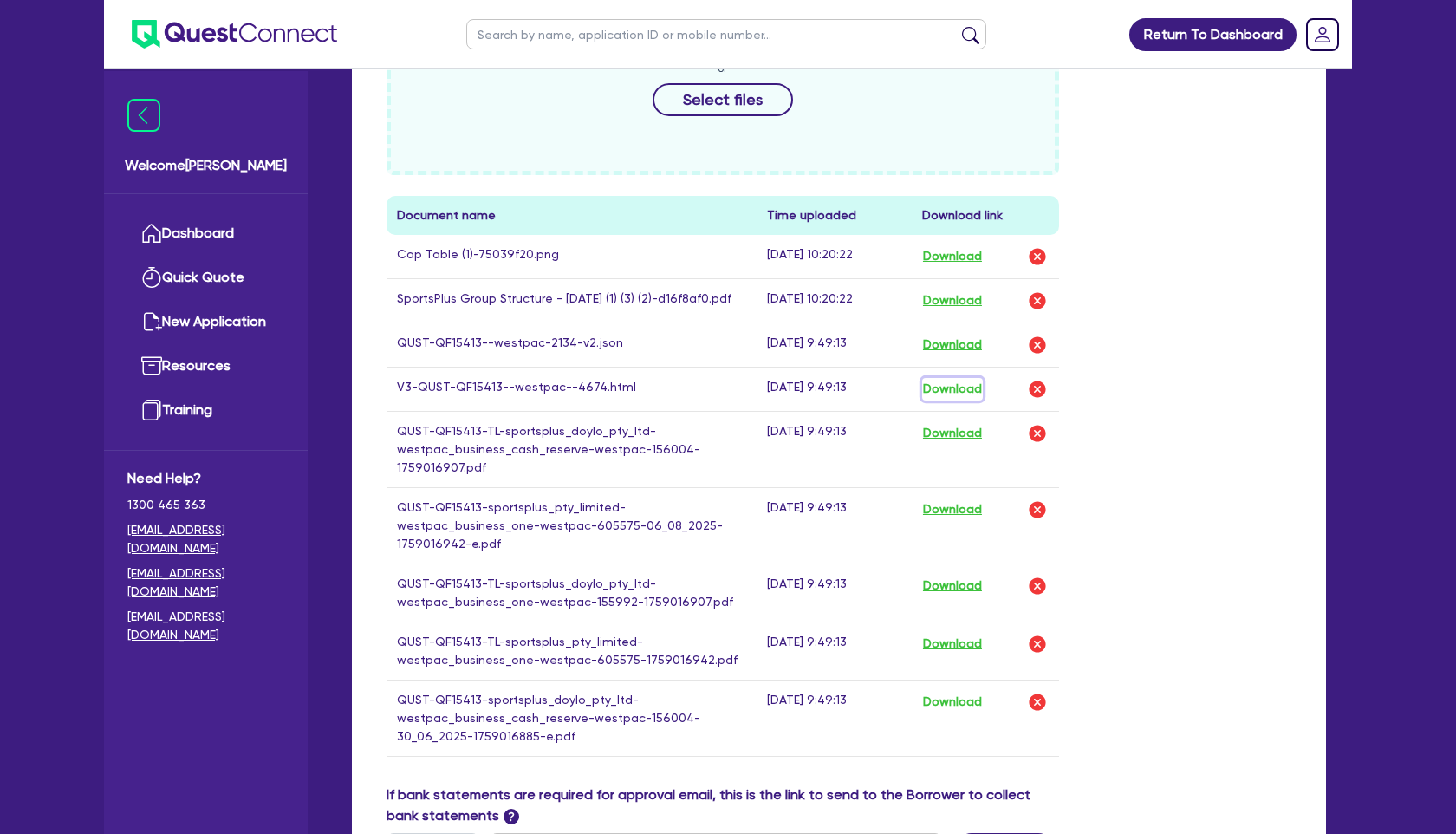
click at [979, 401] on button "Download" at bounding box center [953, 389] width 61 height 22
